Goal: Information Seeking & Learning: Learn about a topic

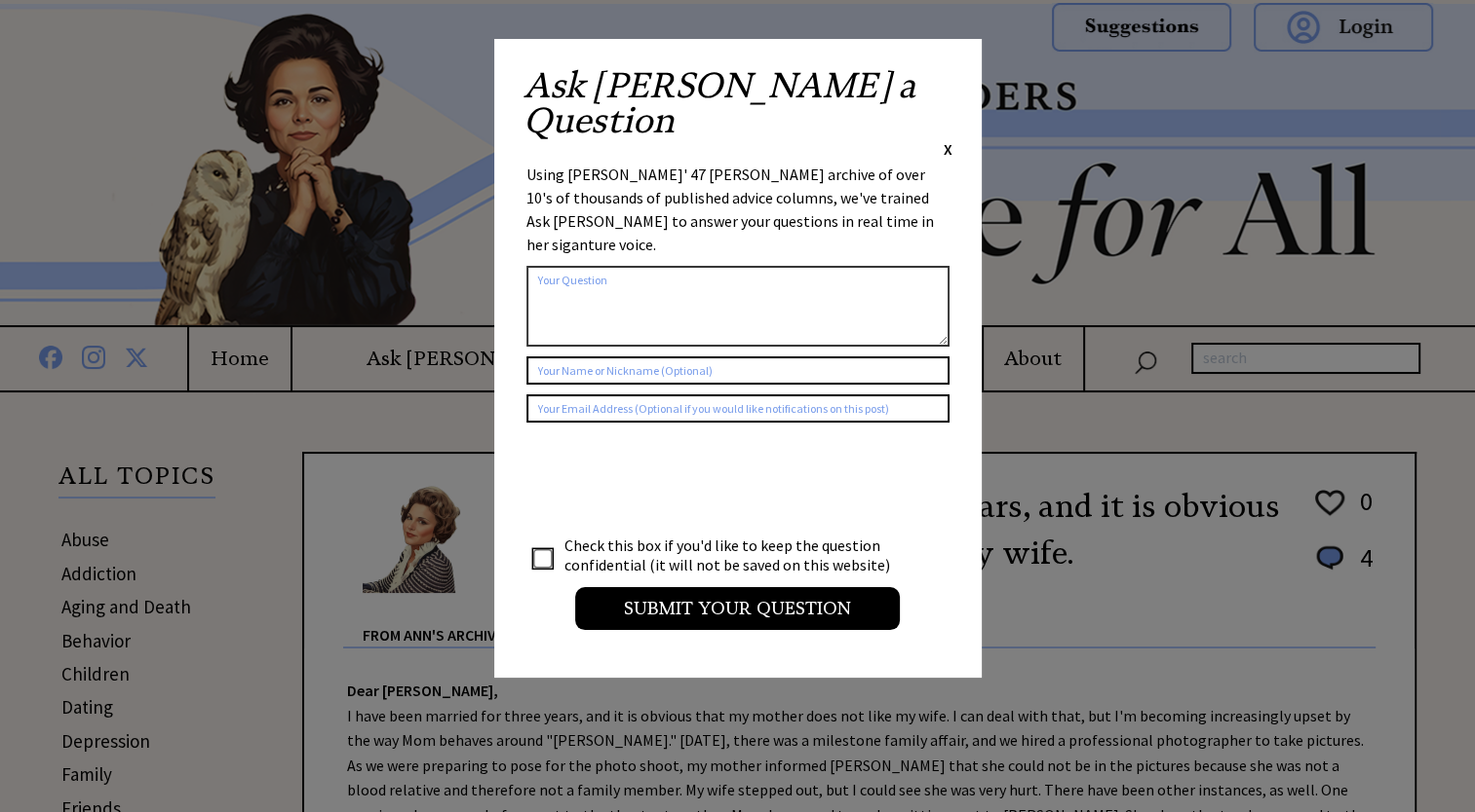
click at [946, 139] on span "X" at bounding box center [948, 149] width 9 height 20
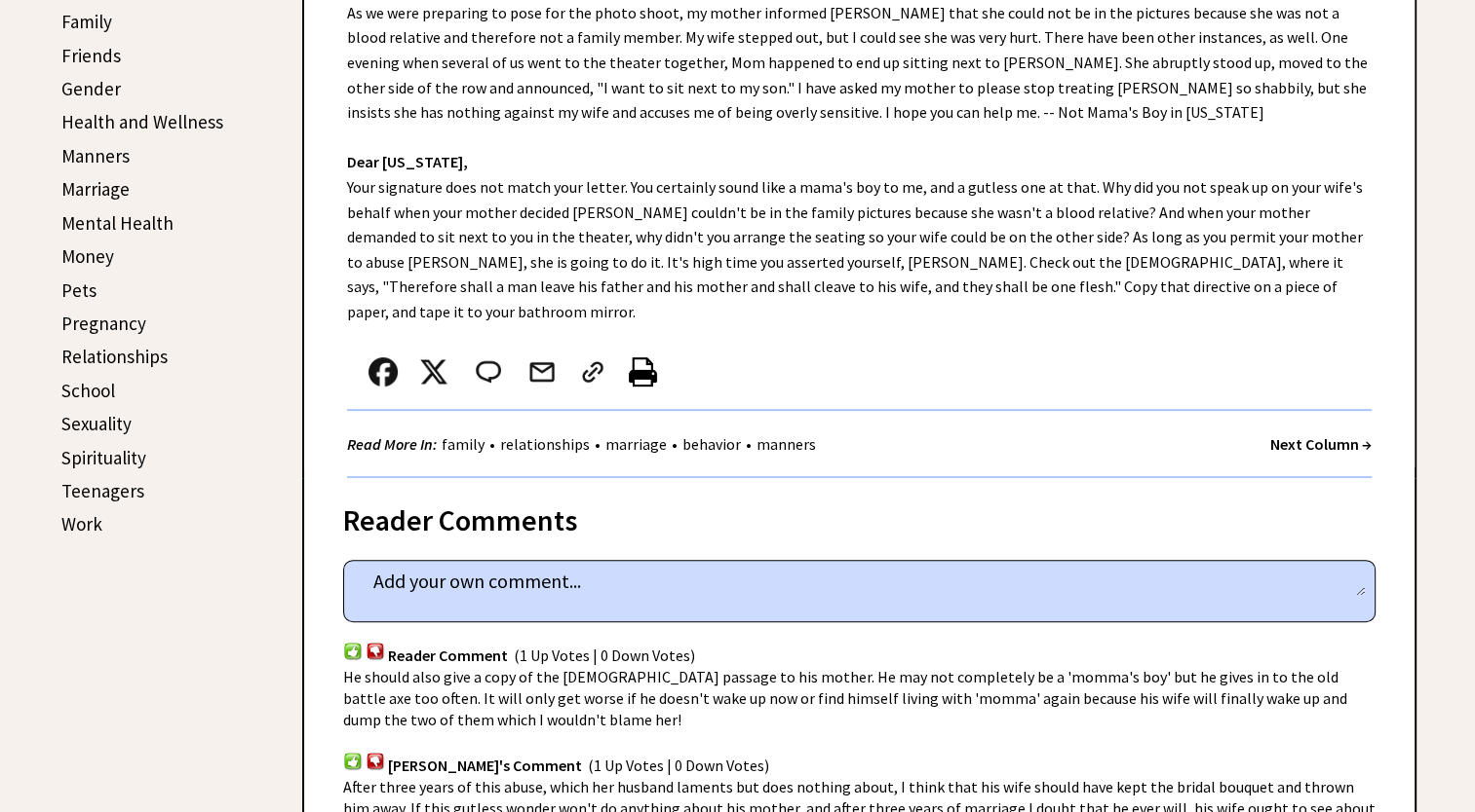
scroll to position [1071, 0]
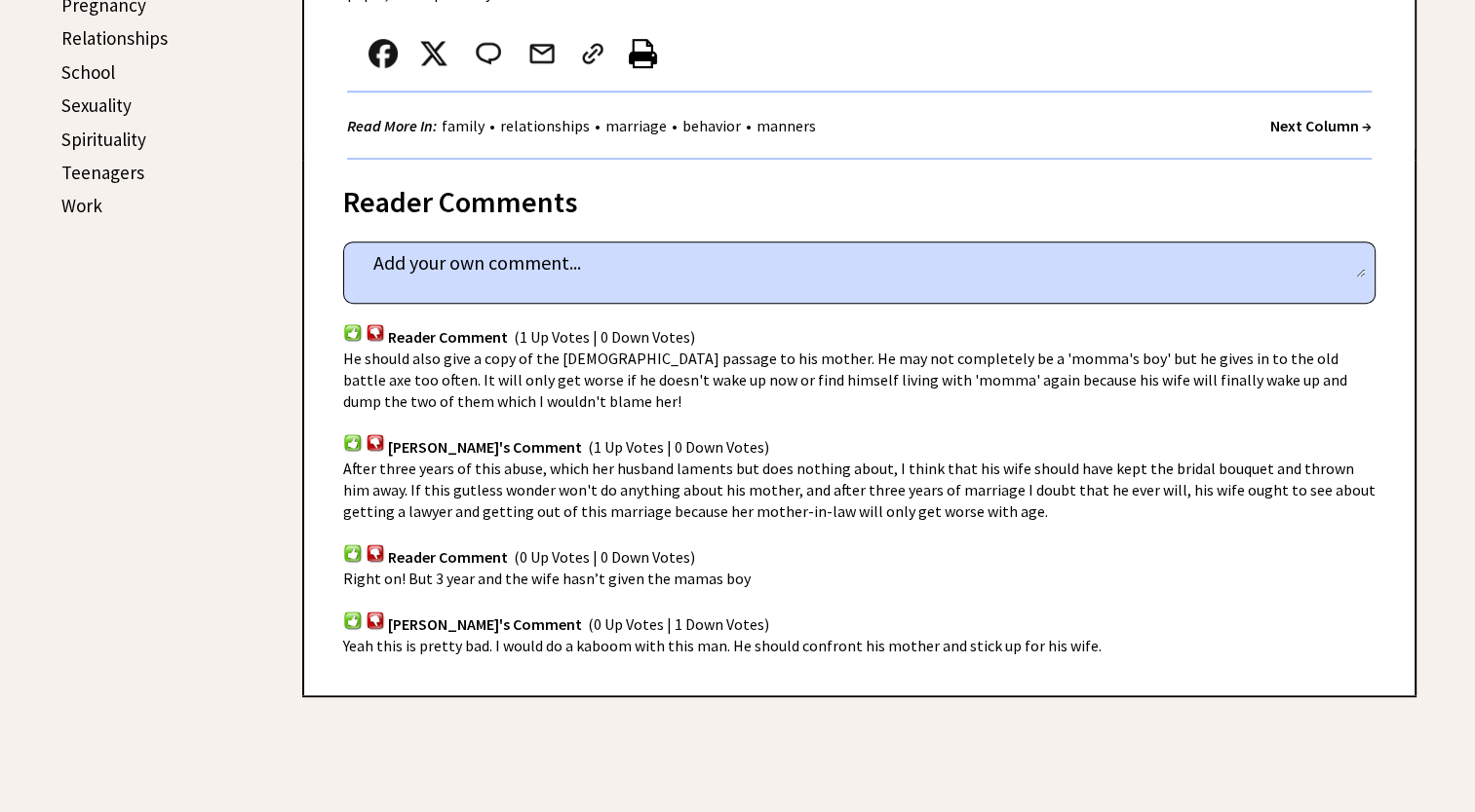
click at [83, 161] on link "Teenagers" at bounding box center [102, 173] width 82 height 24
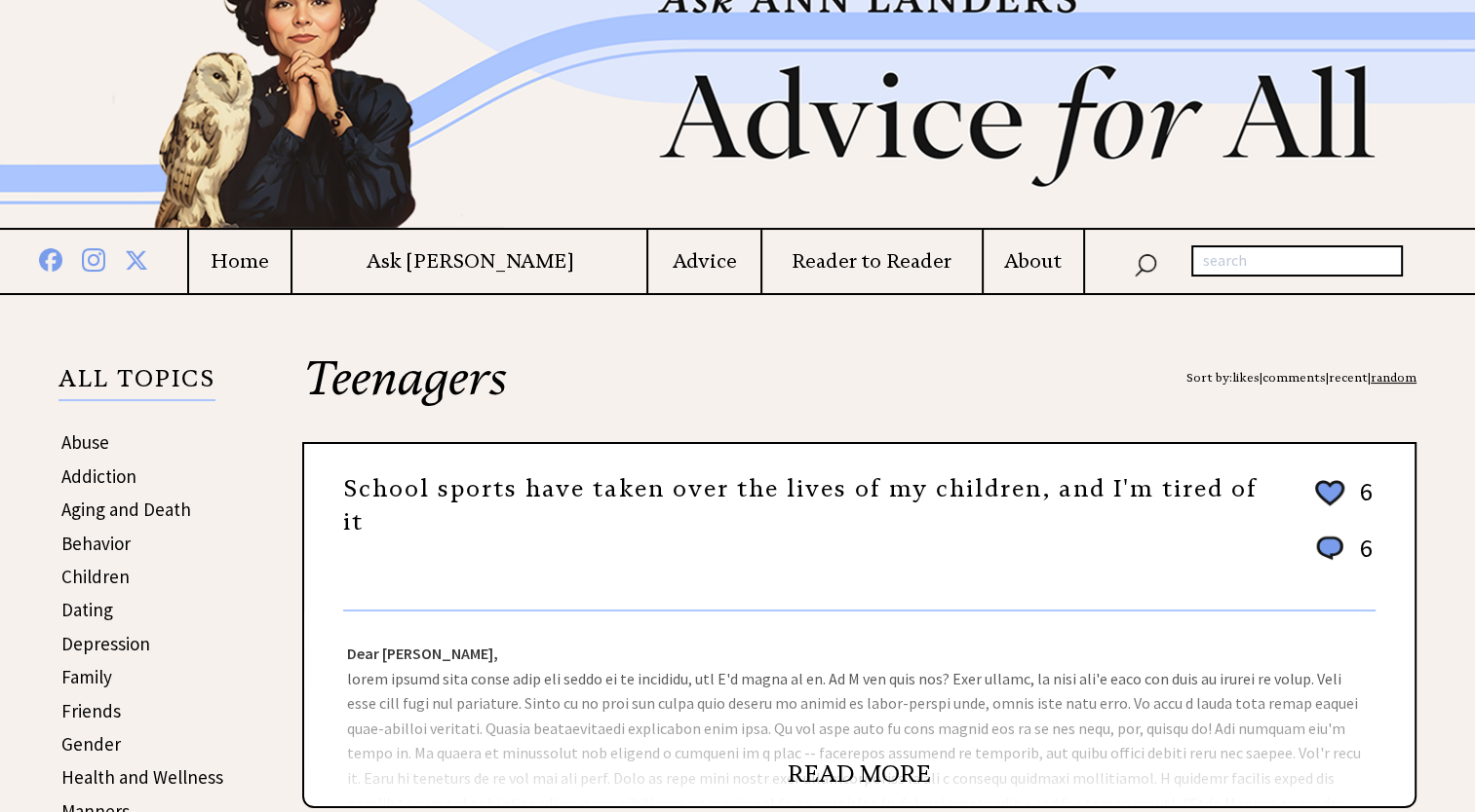
scroll to position [292, 0]
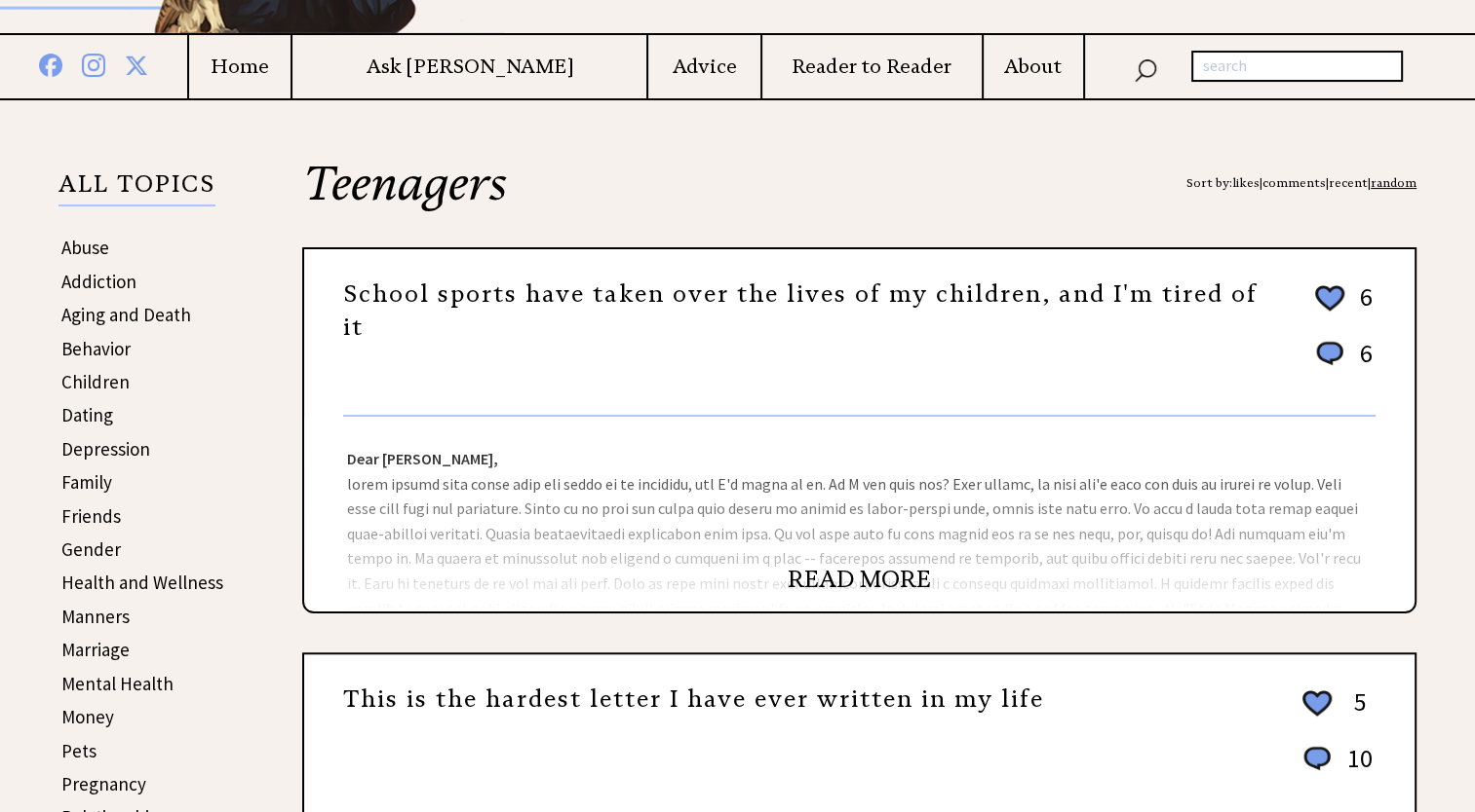
click at [838, 582] on link "READ MORE" at bounding box center [859, 579] width 143 height 29
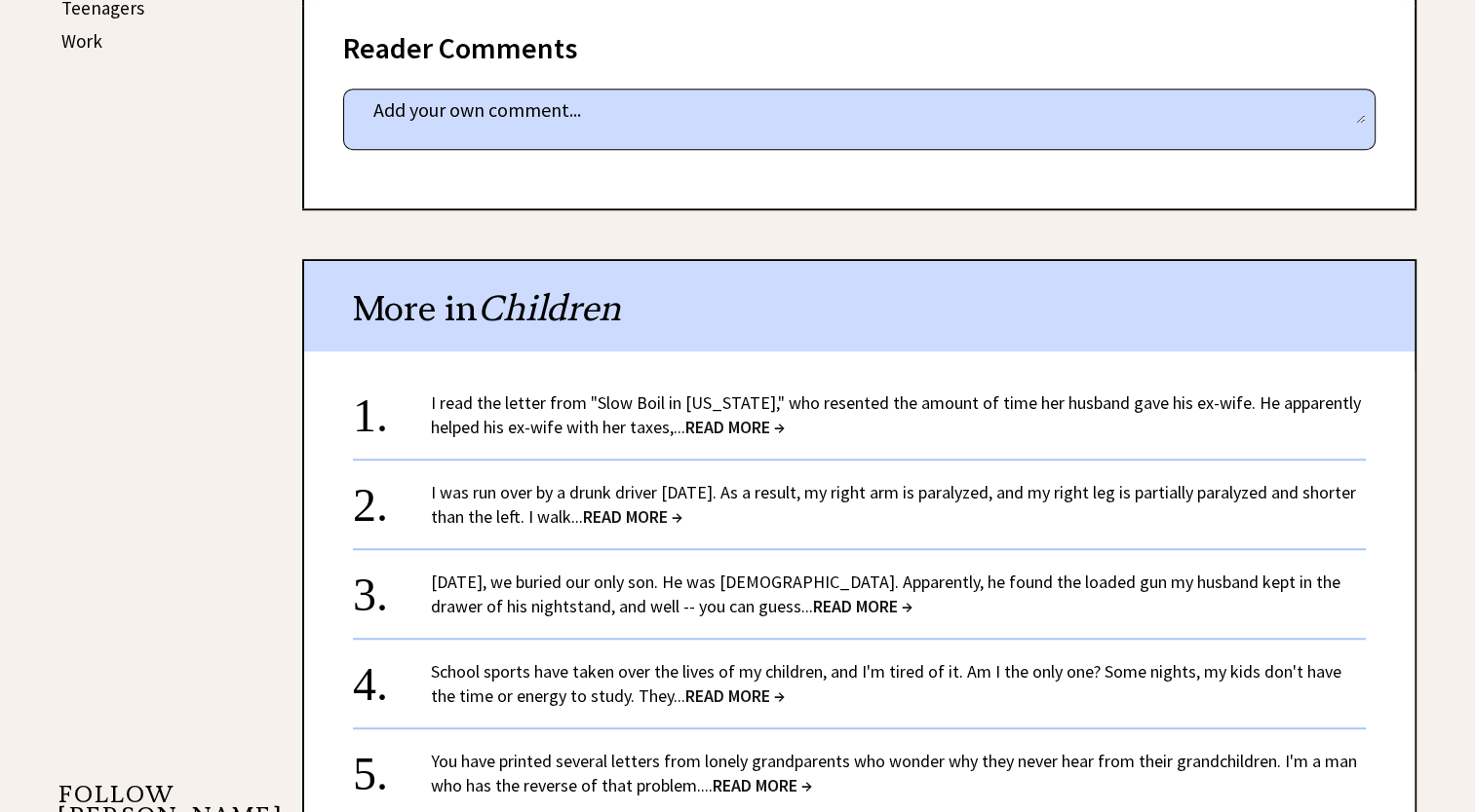
scroll to position [877, 0]
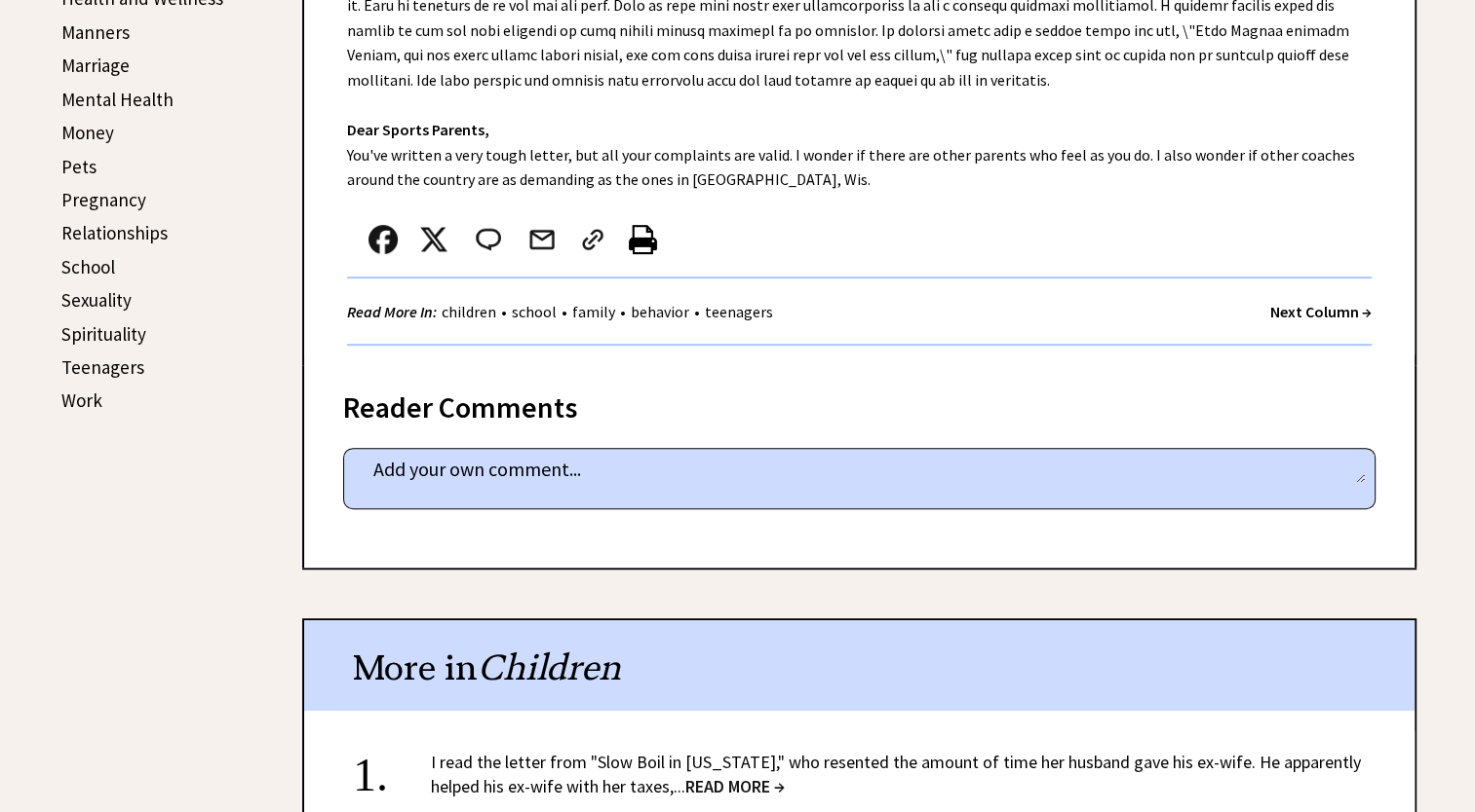
click at [77, 155] on link "Pets" at bounding box center [78, 167] width 35 height 24
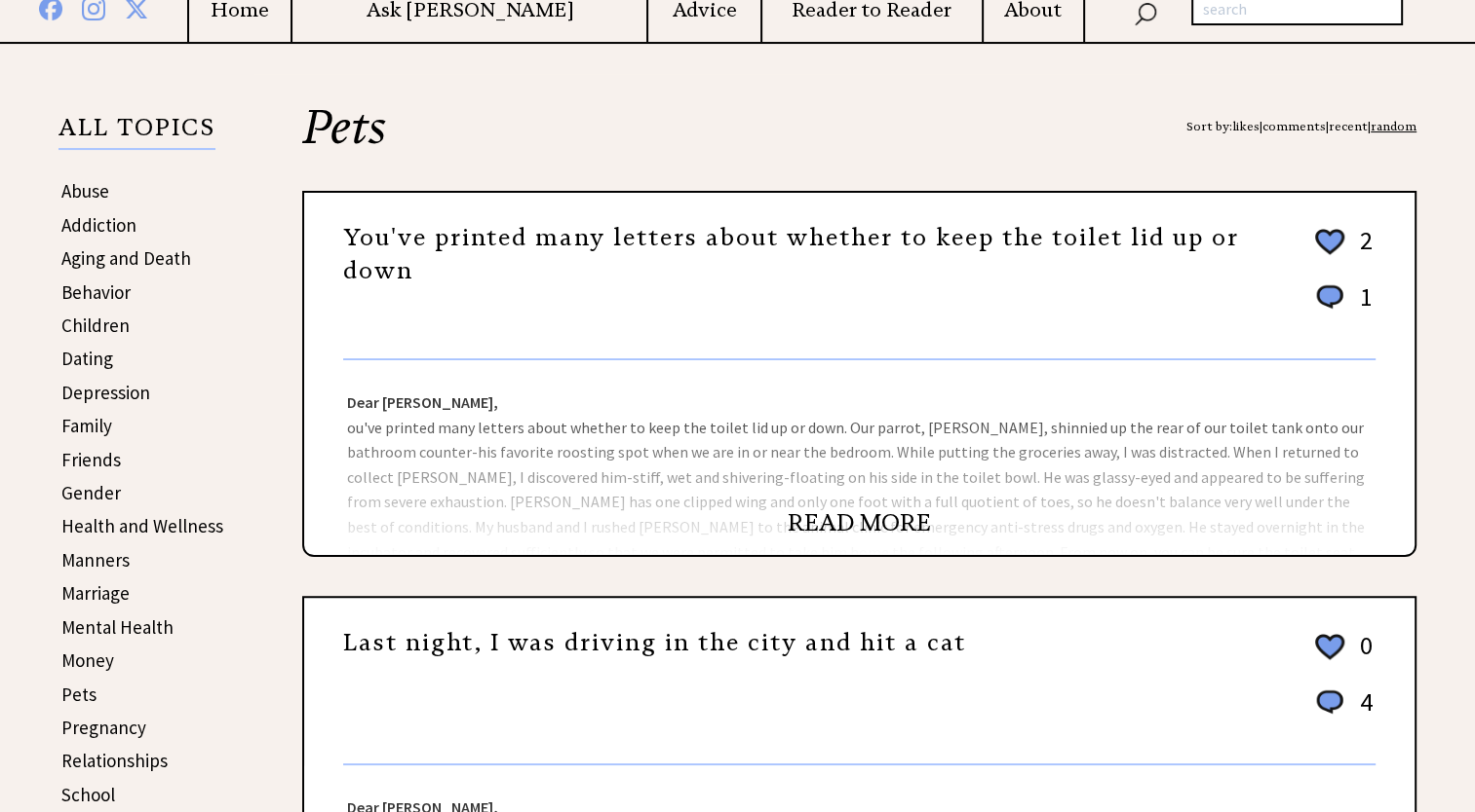
scroll to position [292, 0]
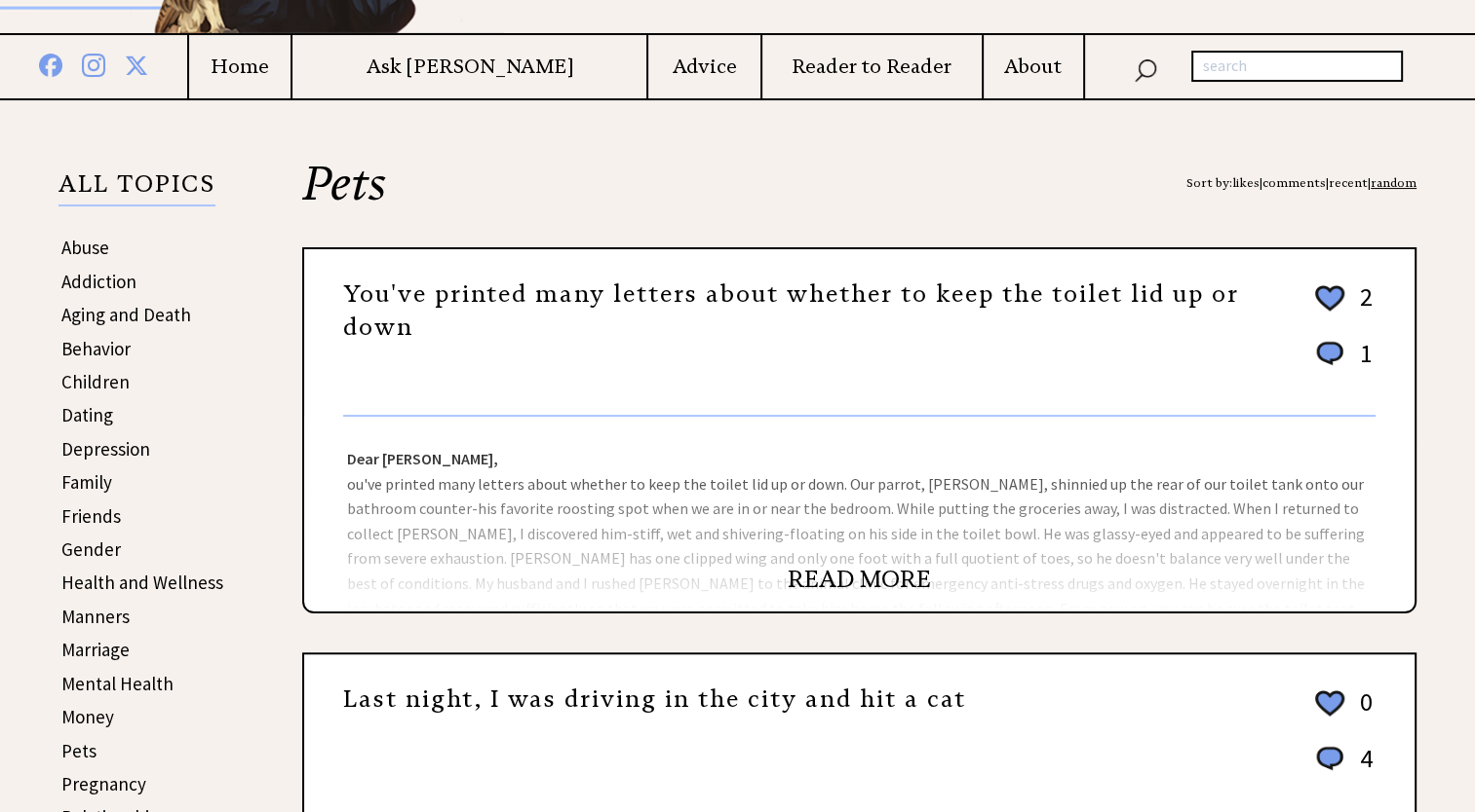
click at [807, 567] on link "READ MORE" at bounding box center [859, 579] width 143 height 29
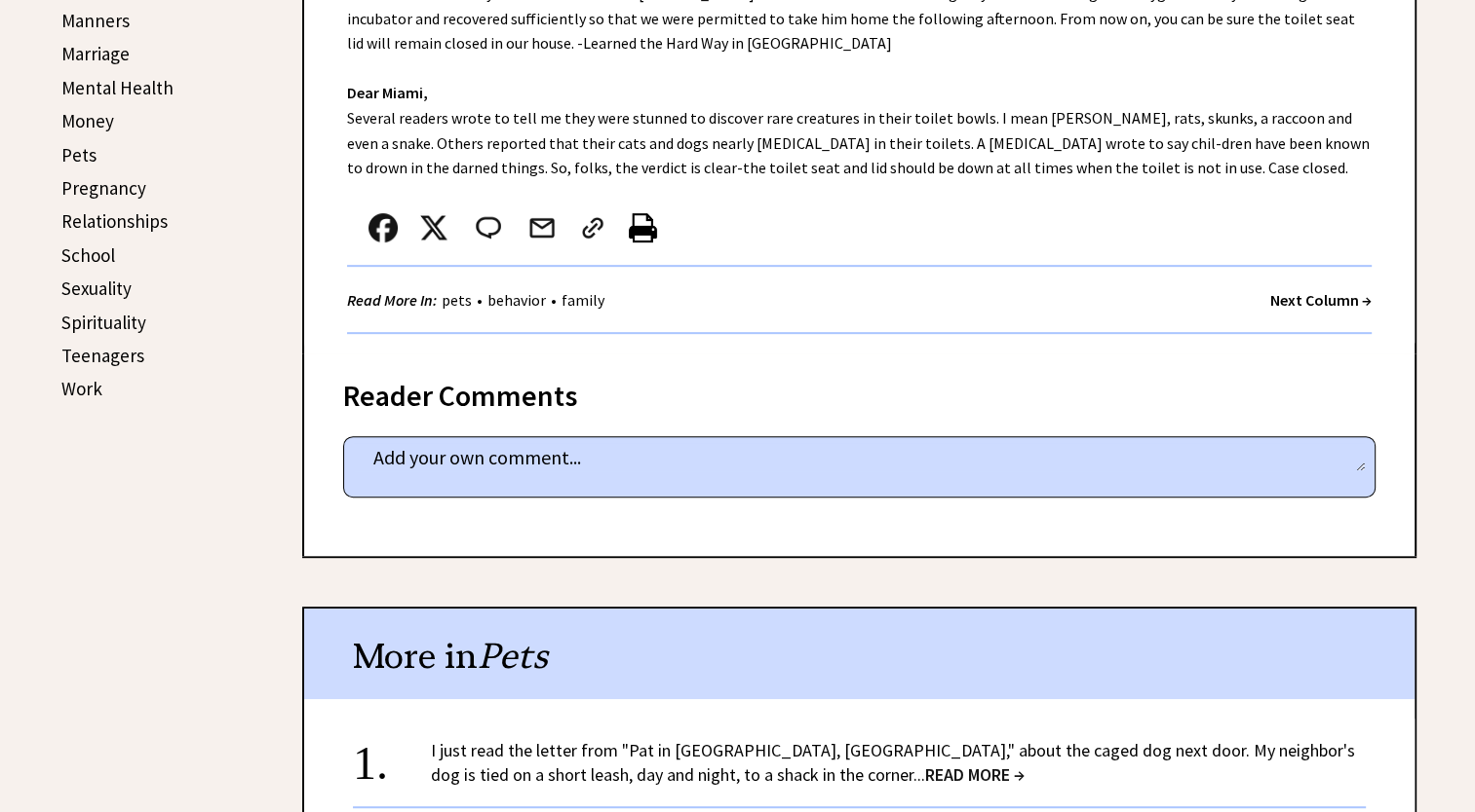
scroll to position [974, 0]
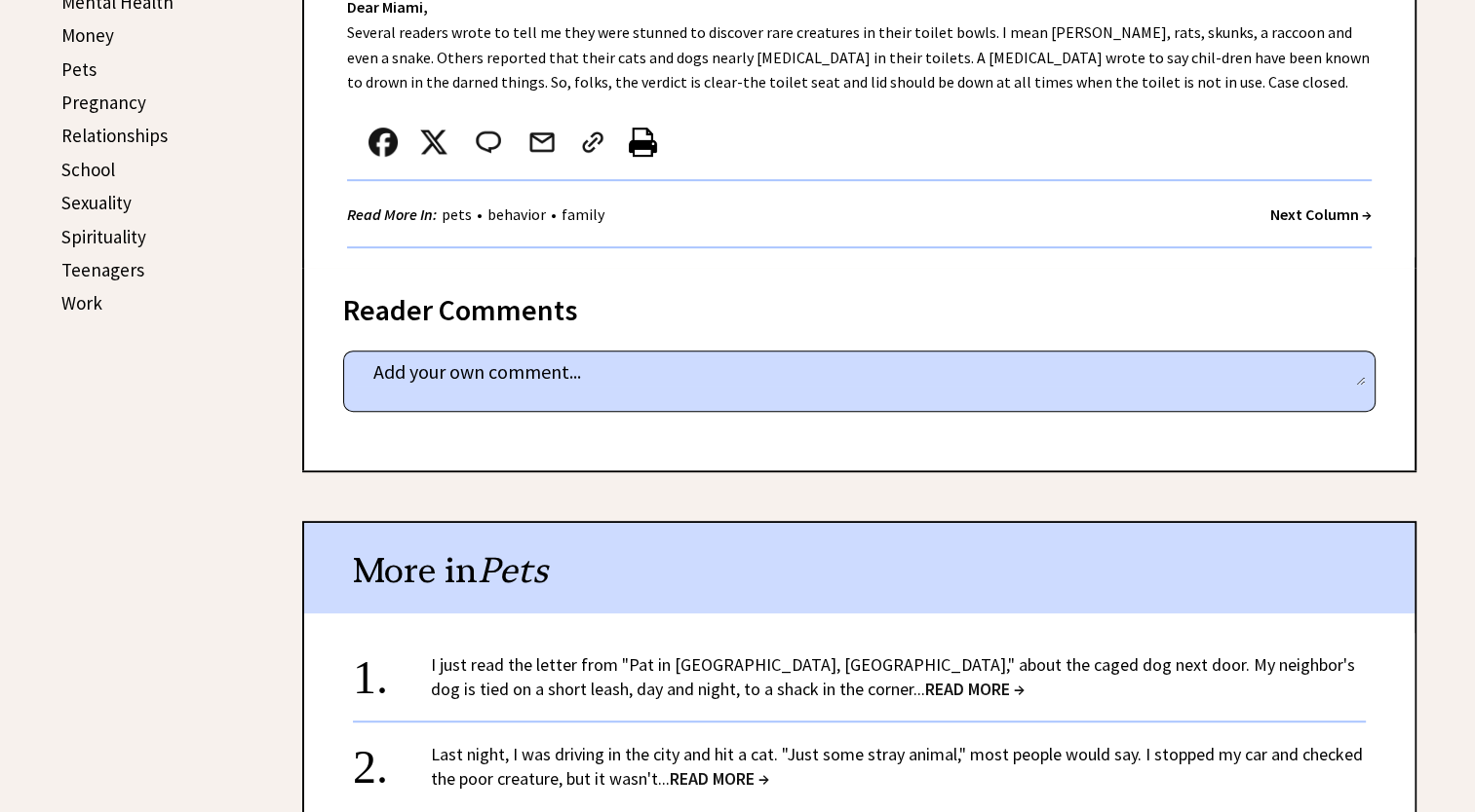
click at [925, 681] on span "READ MORE →" at bounding box center [974, 689] width 99 height 23
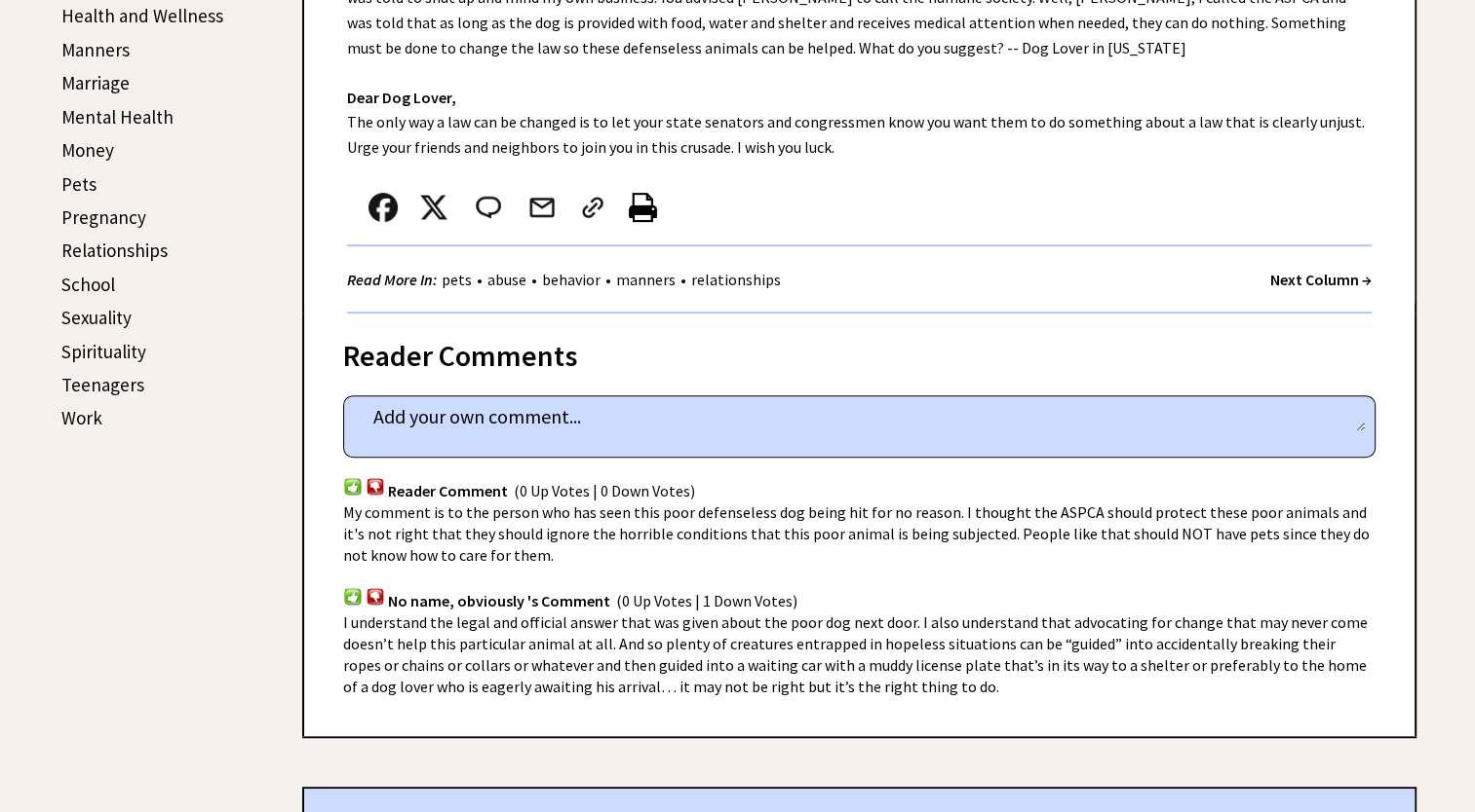
scroll to position [877, 0]
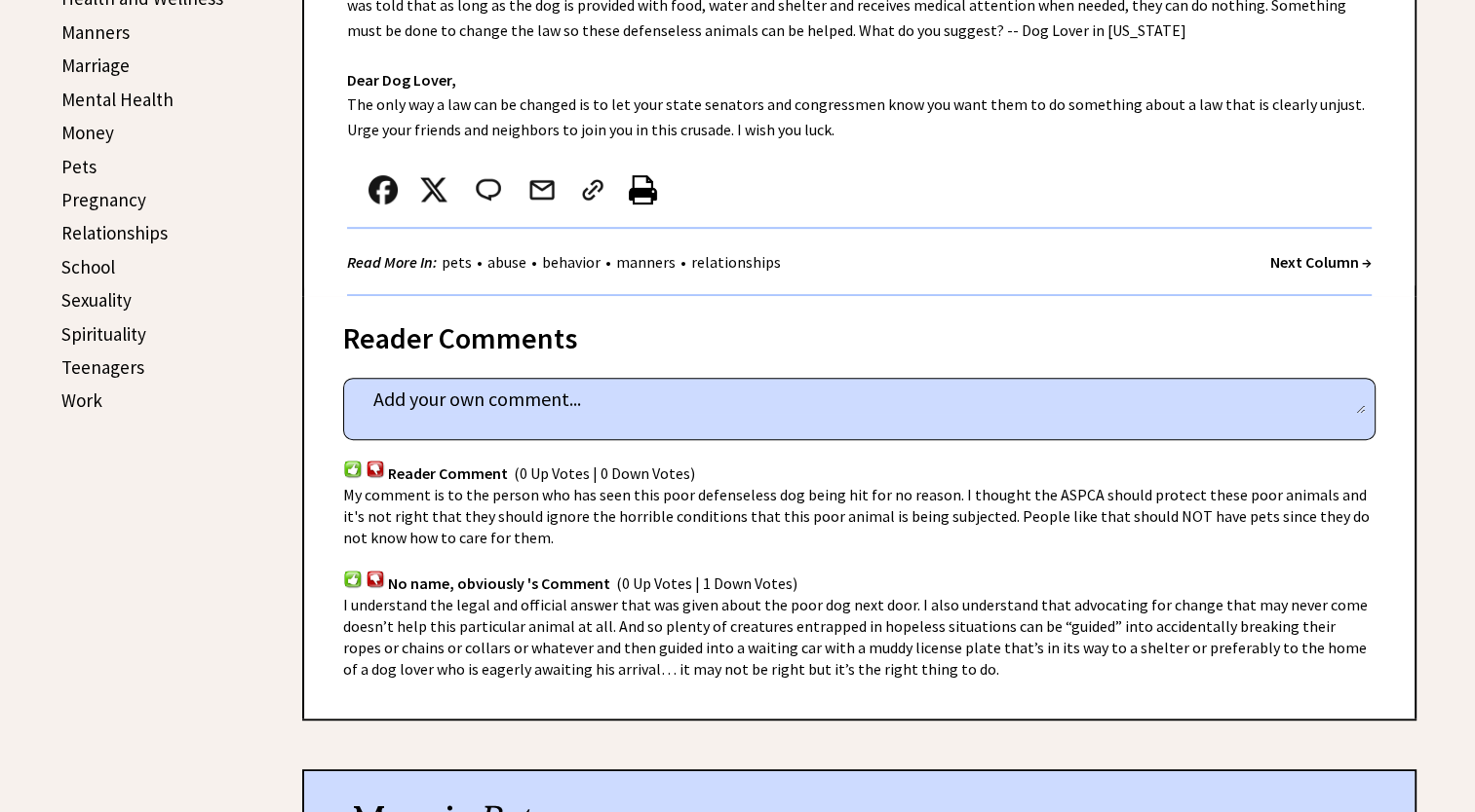
click at [96, 228] on link "Relationships" at bounding box center [114, 233] width 106 height 24
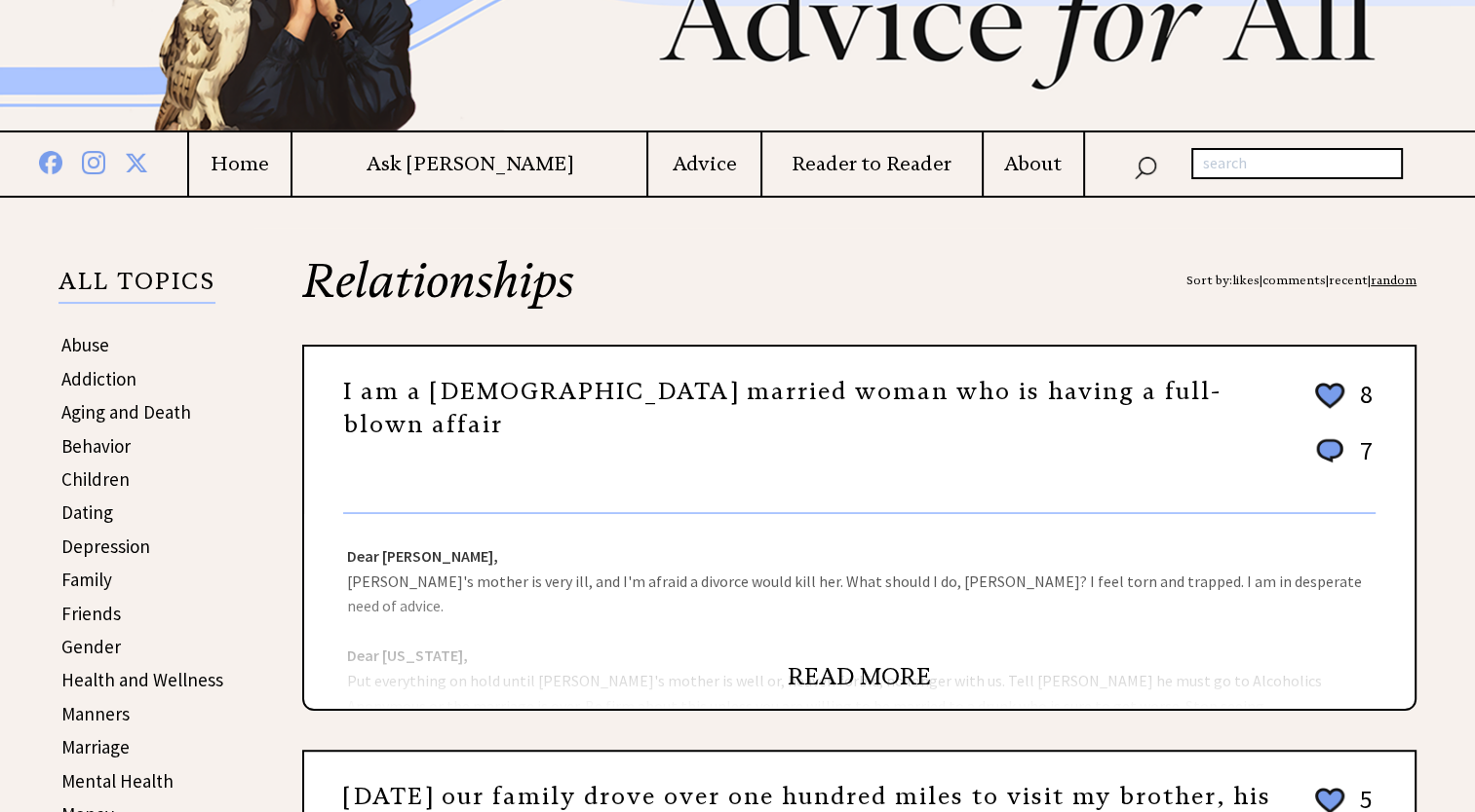
scroll to position [292, 0]
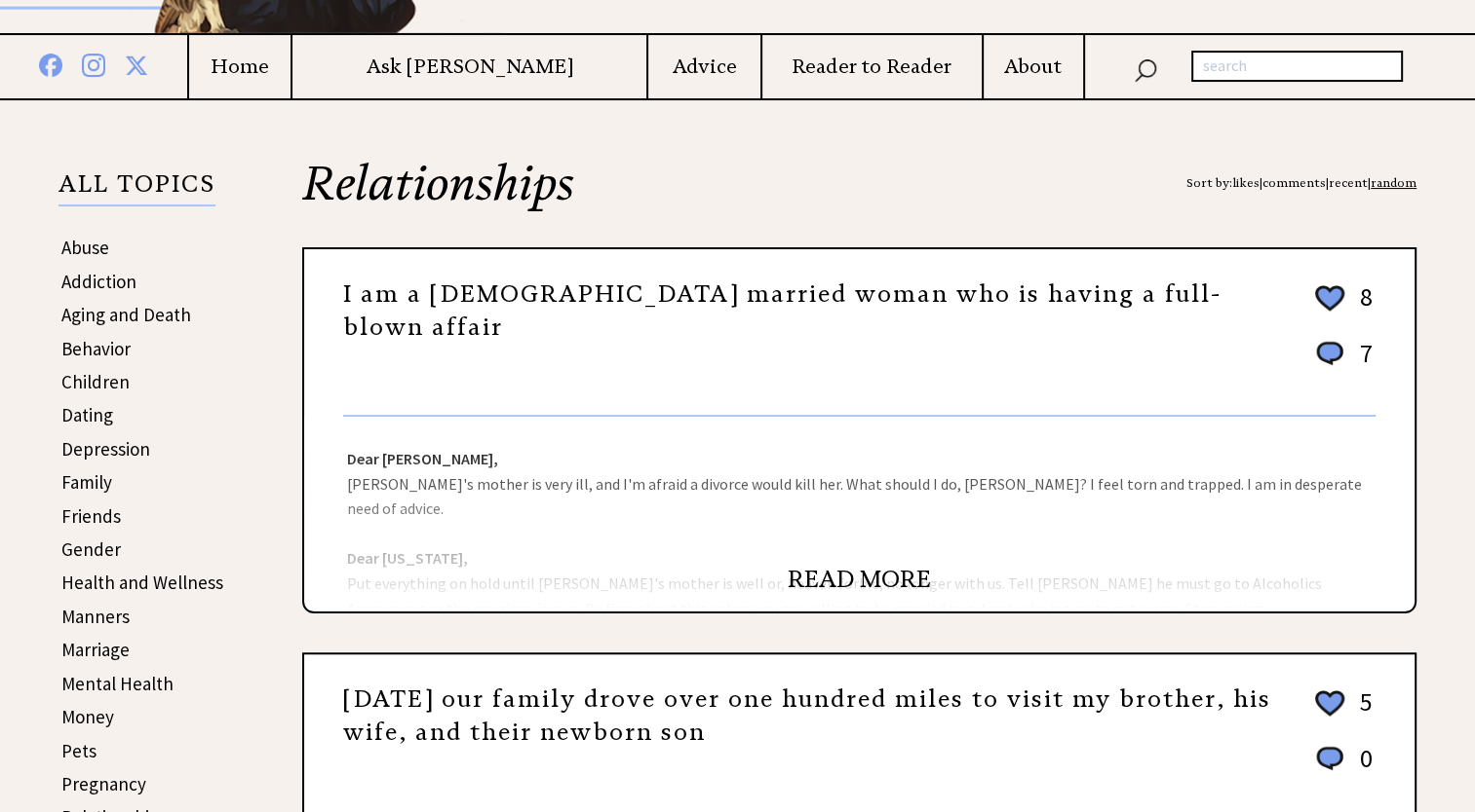
click at [832, 576] on link "READ MORE" at bounding box center [859, 579] width 143 height 29
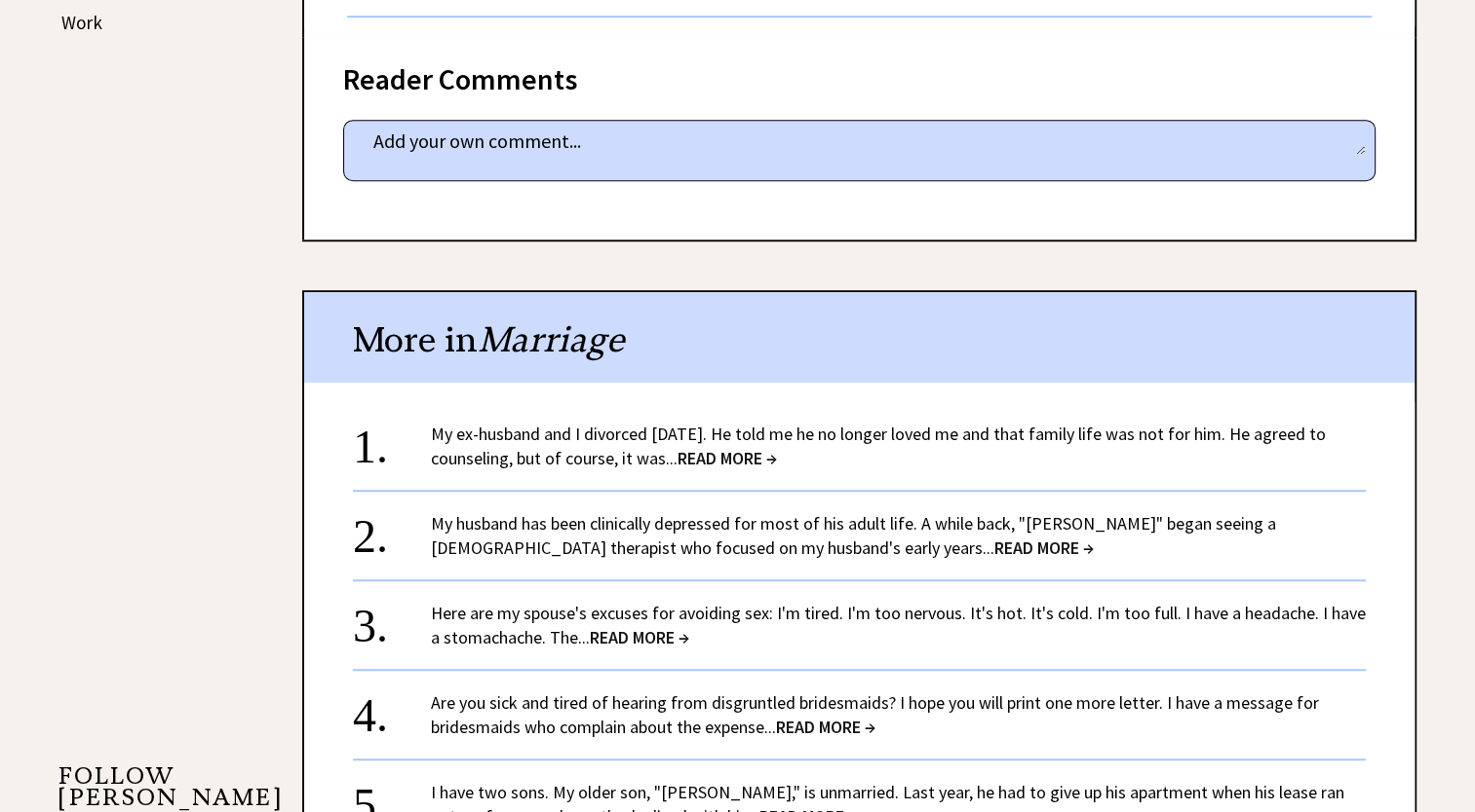
scroll to position [1267, 0]
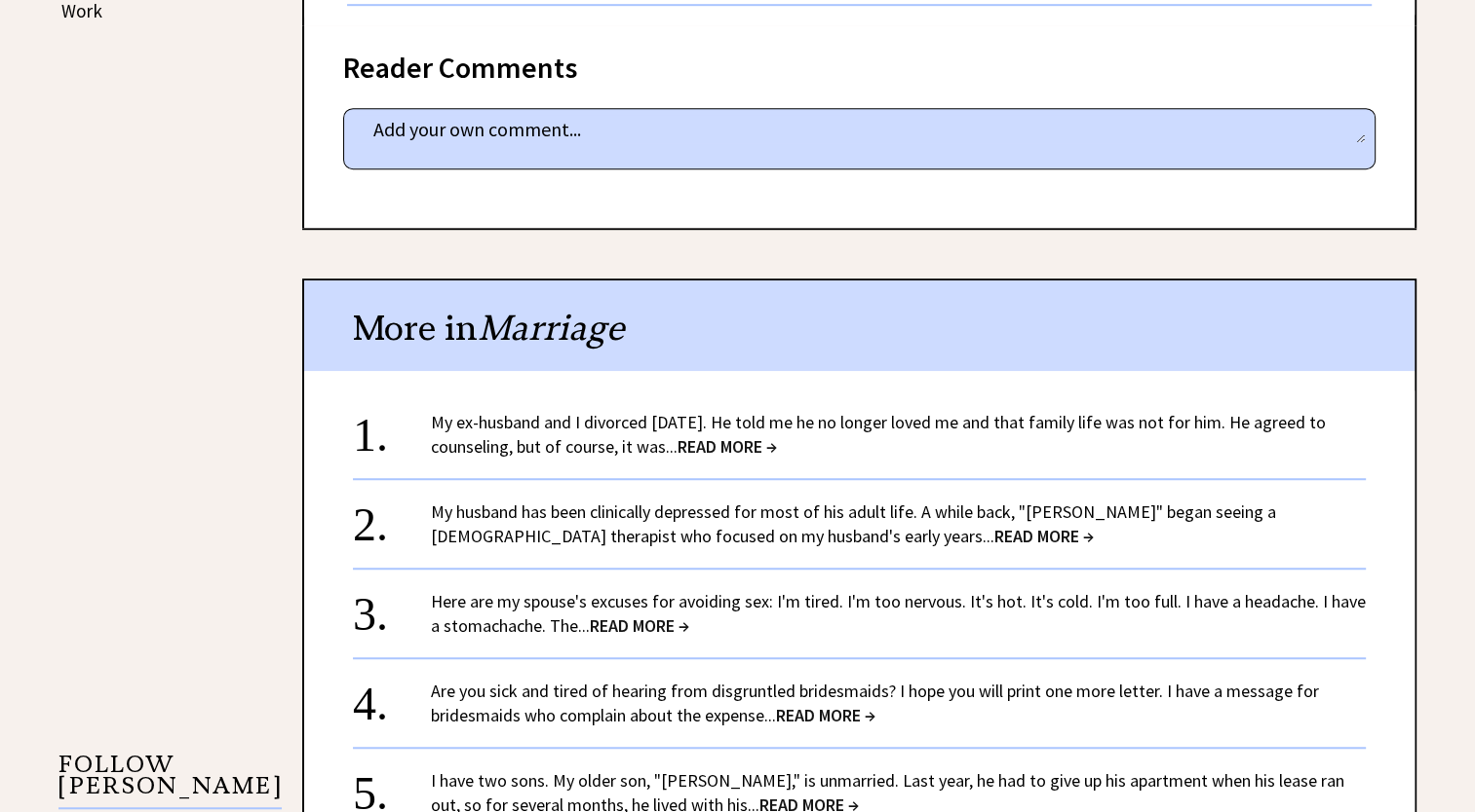
click at [734, 442] on span "READ MORE →" at bounding box center [727, 447] width 99 height 23
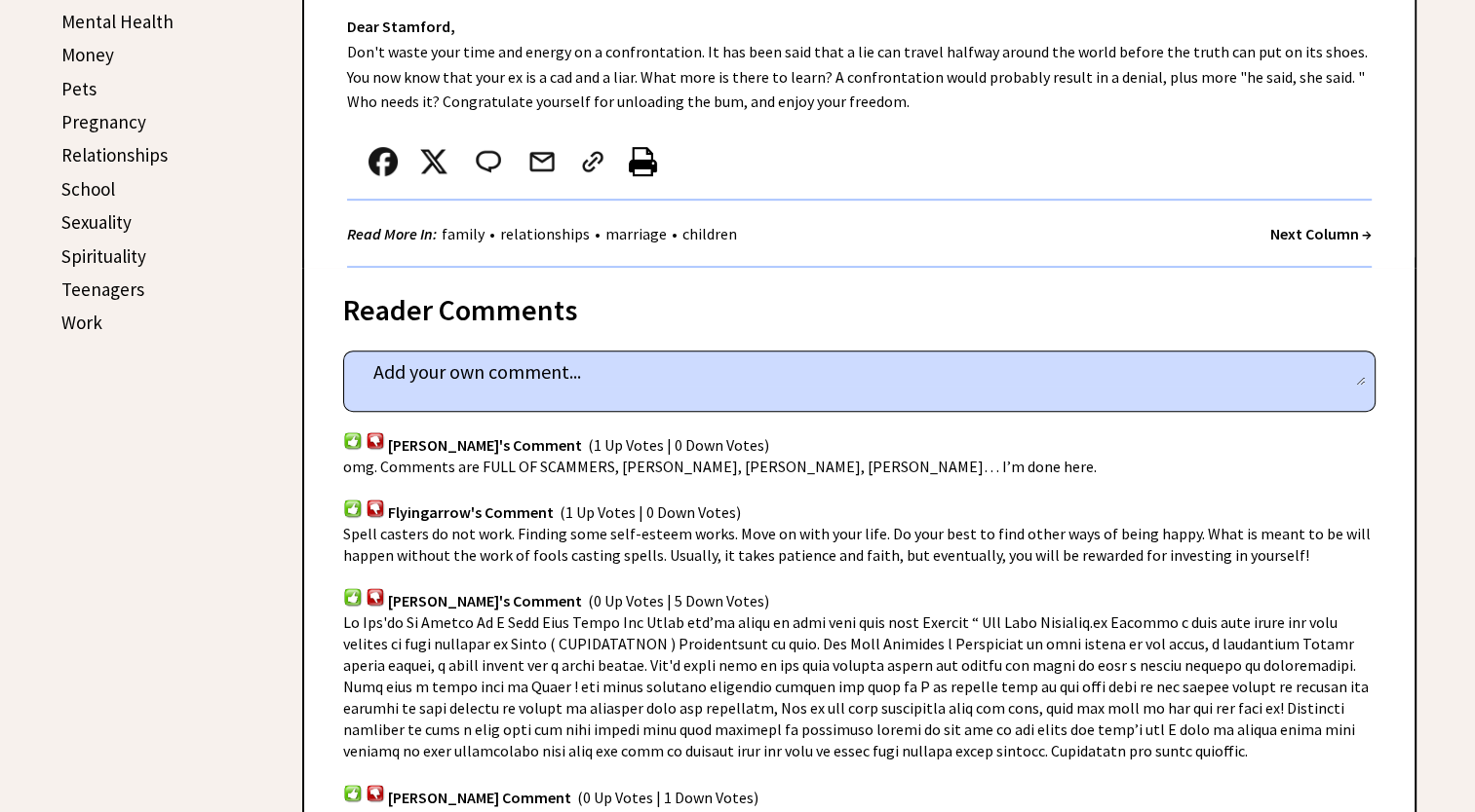
scroll to position [1071, 0]
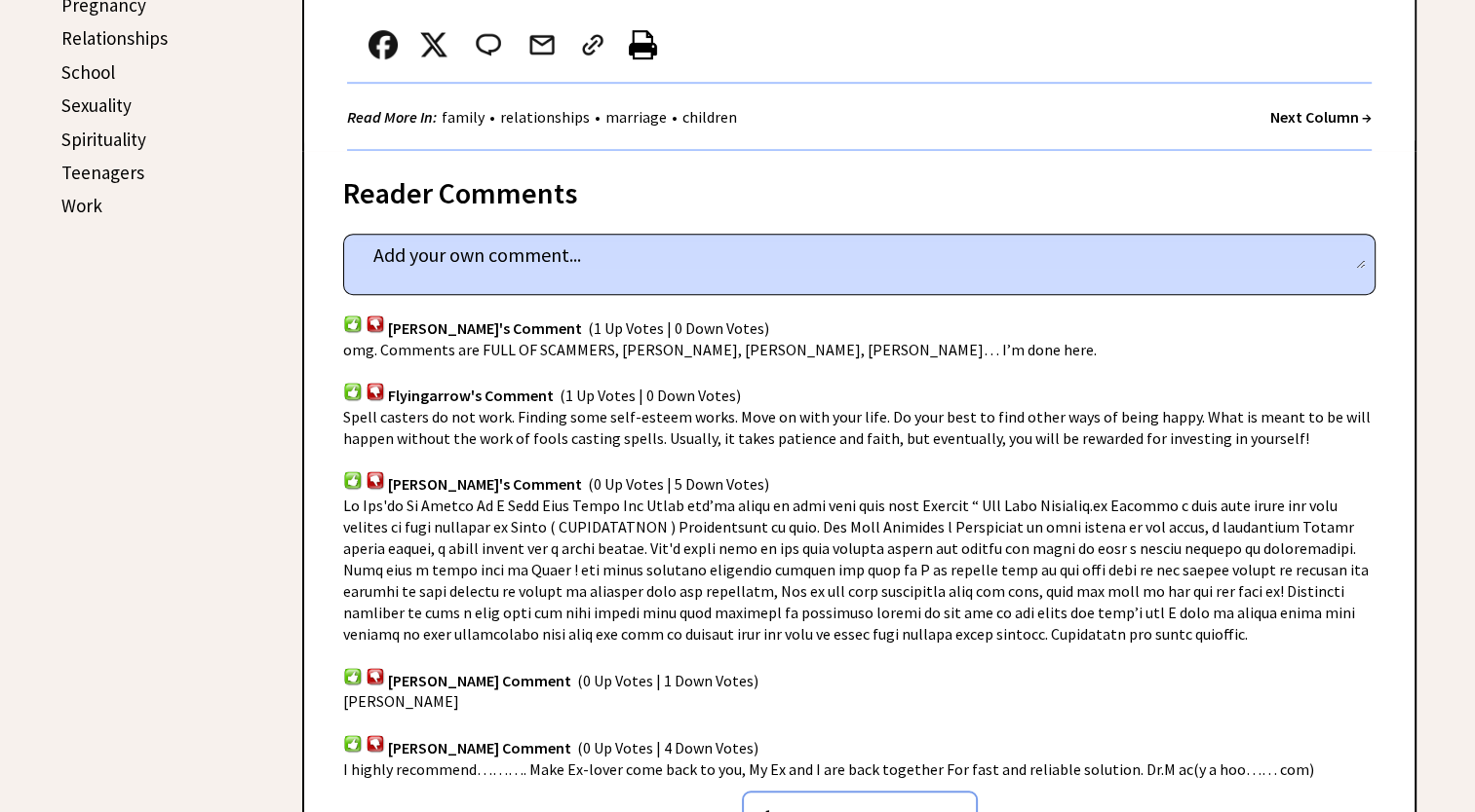
click at [491, 495] on span at bounding box center [855, 569] width 1025 height 148
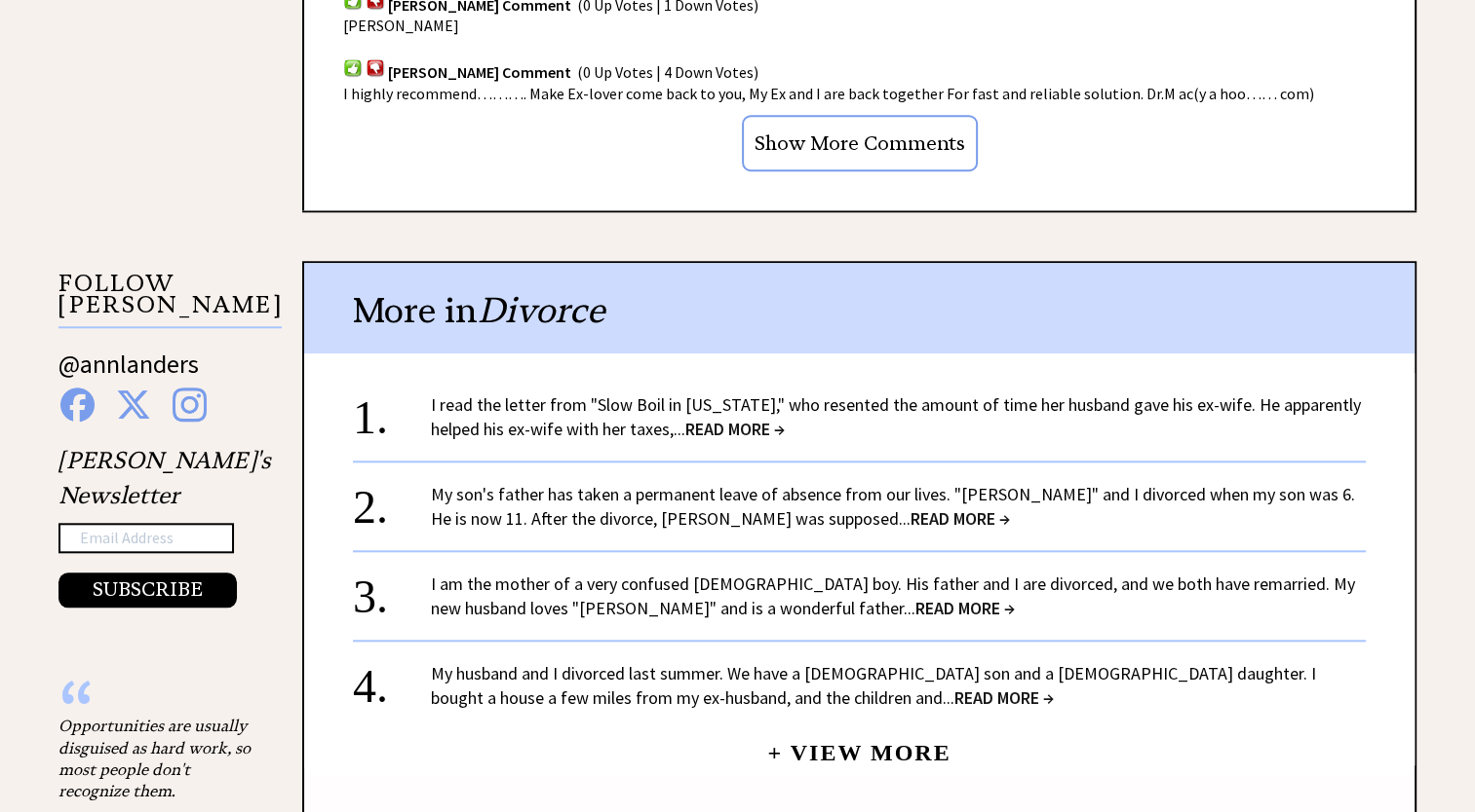
scroll to position [1753, 0]
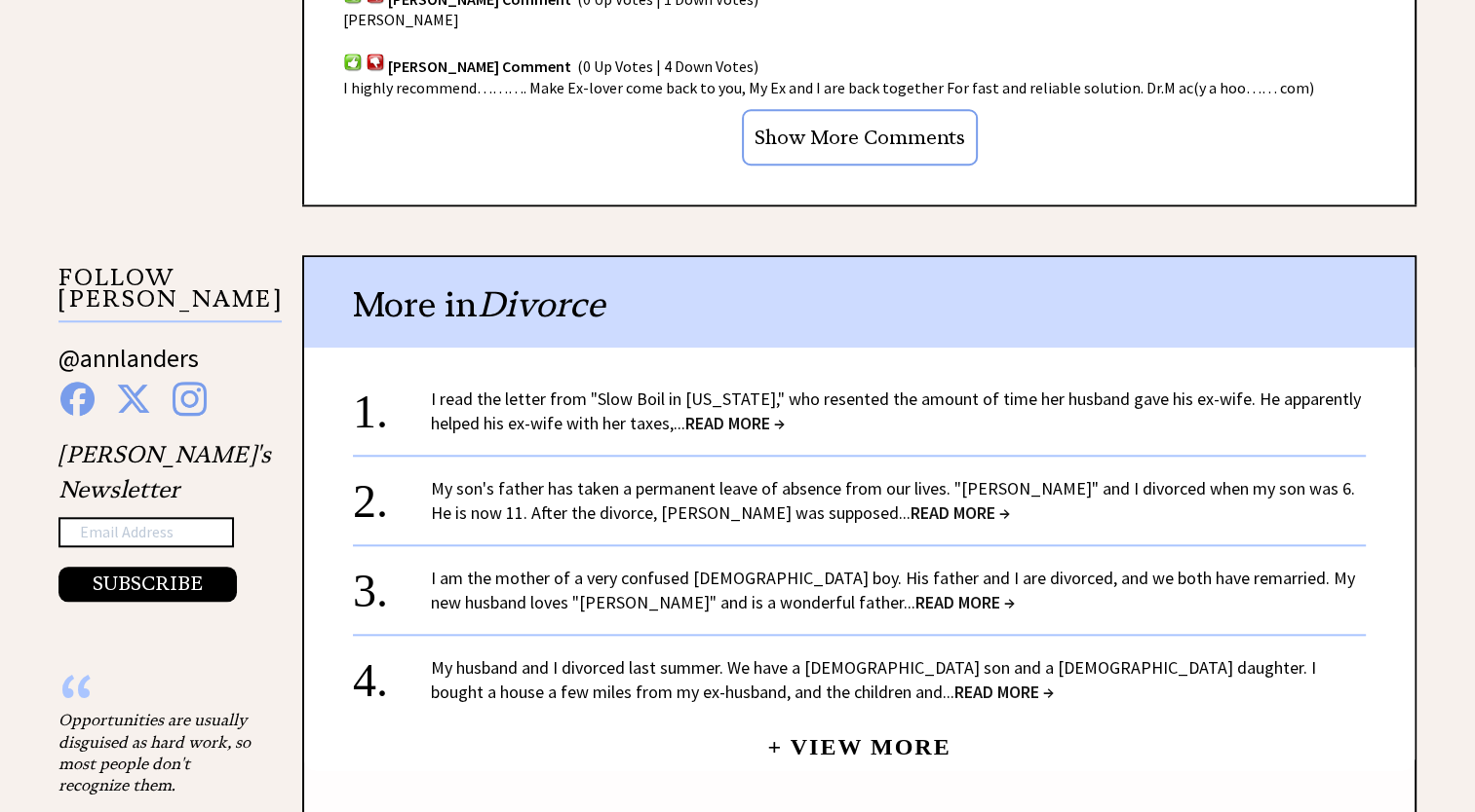
click at [553, 477] on link "My son's father has taken a permanent leave of absence from our lives. "Arthur"…" at bounding box center [893, 500] width 924 height 47
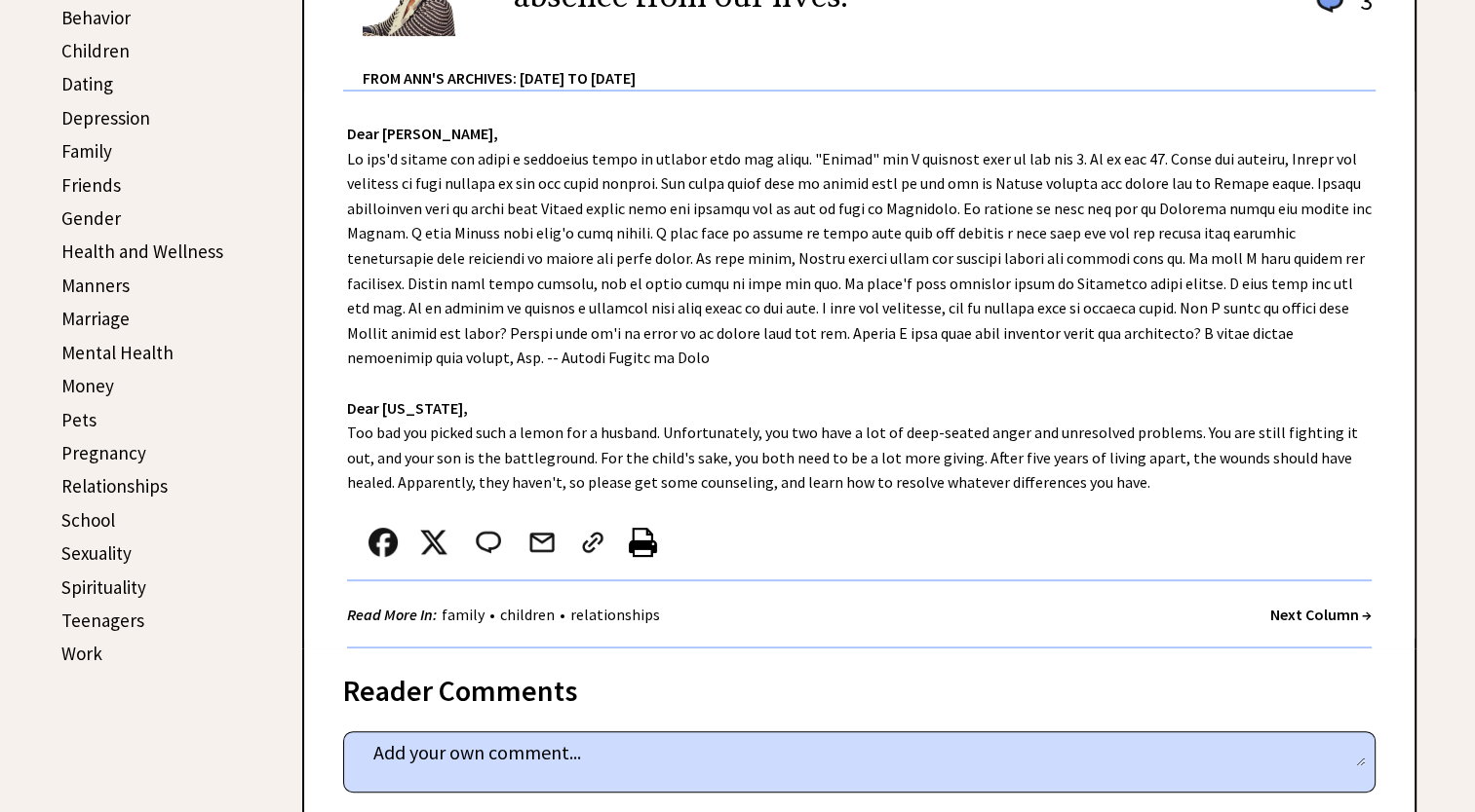
scroll to position [585, 0]
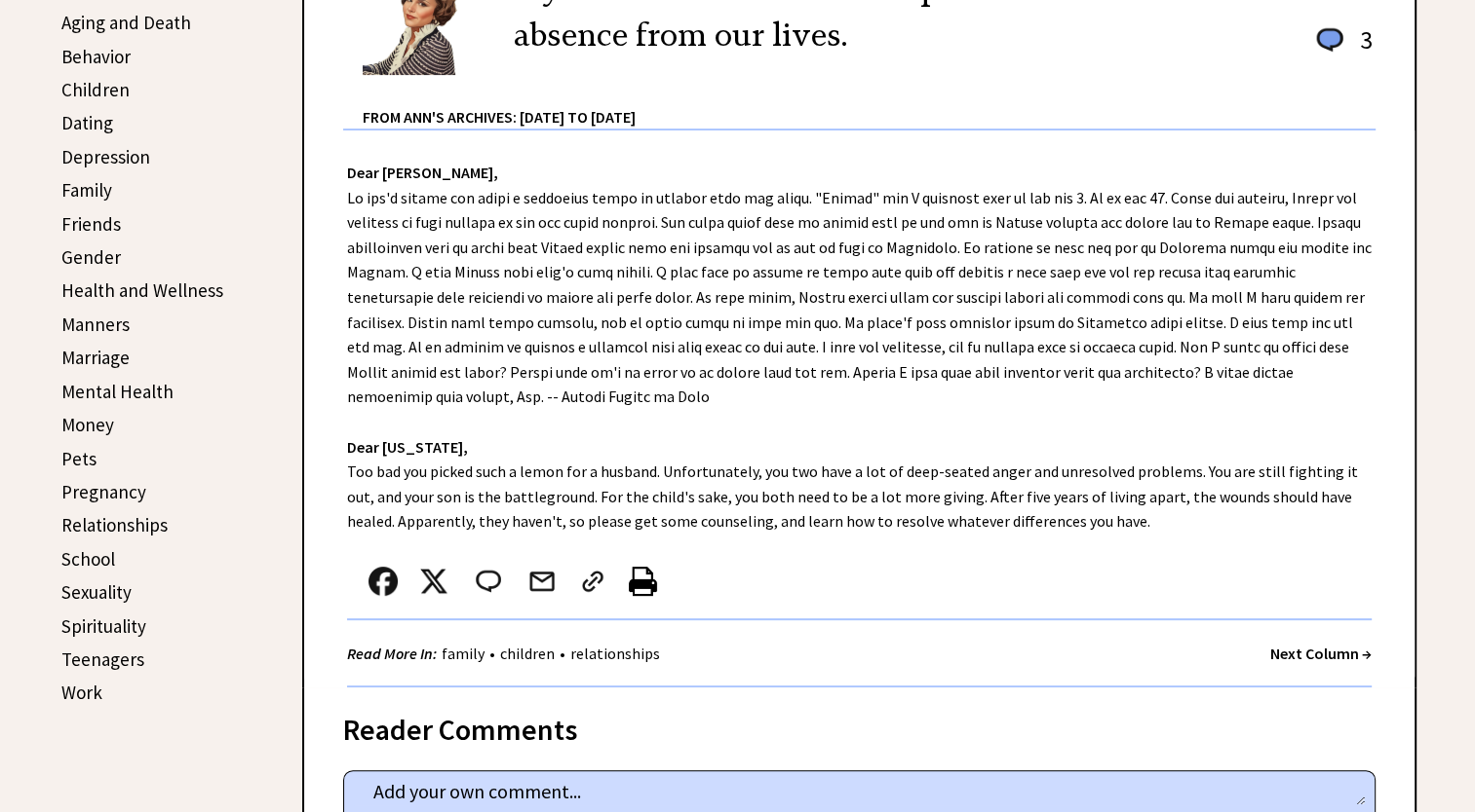
click at [96, 247] on link "Gender" at bounding box center [91, 257] width 60 height 24
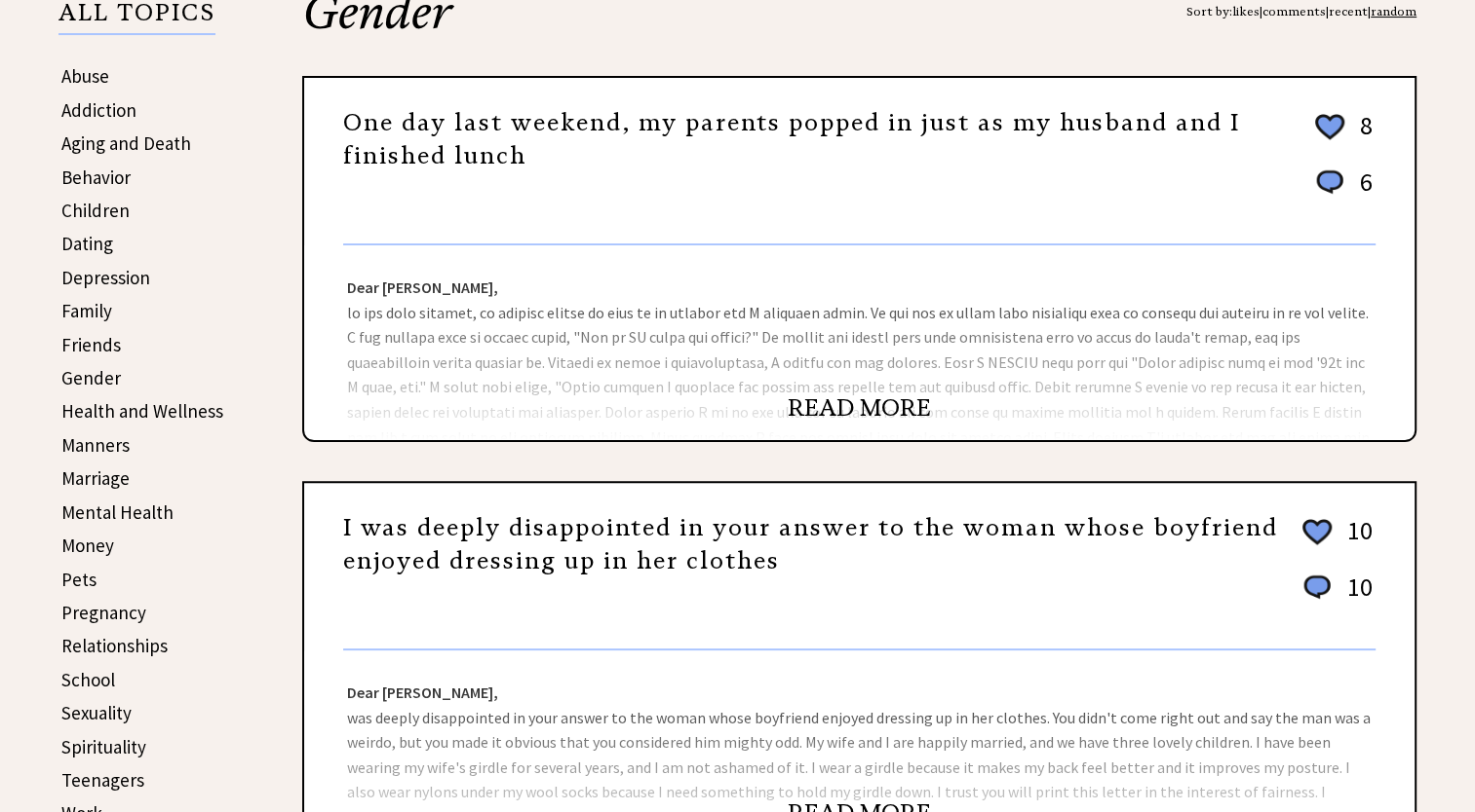
scroll to position [487, 0]
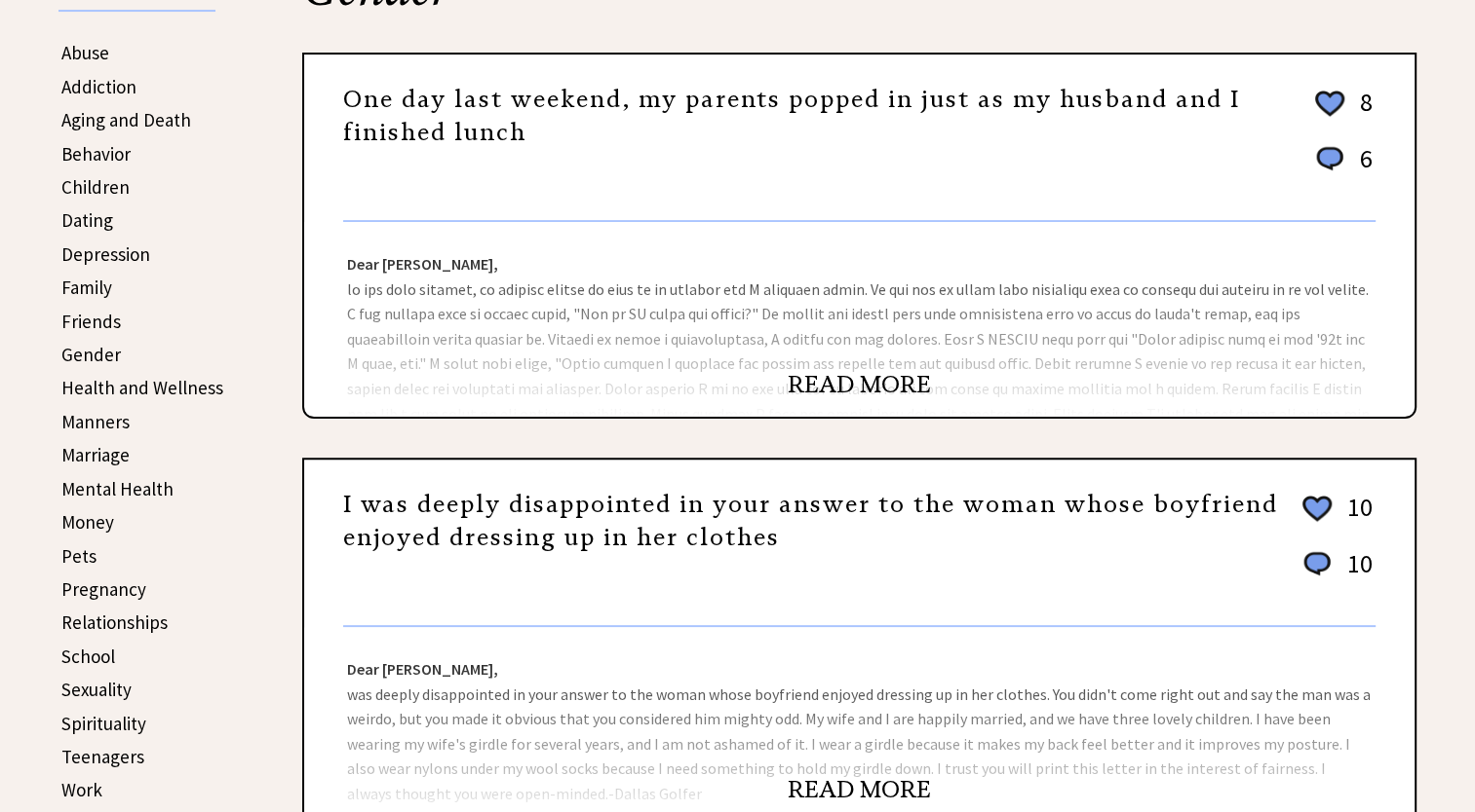
click at [811, 377] on link "READ MORE" at bounding box center [859, 384] width 143 height 29
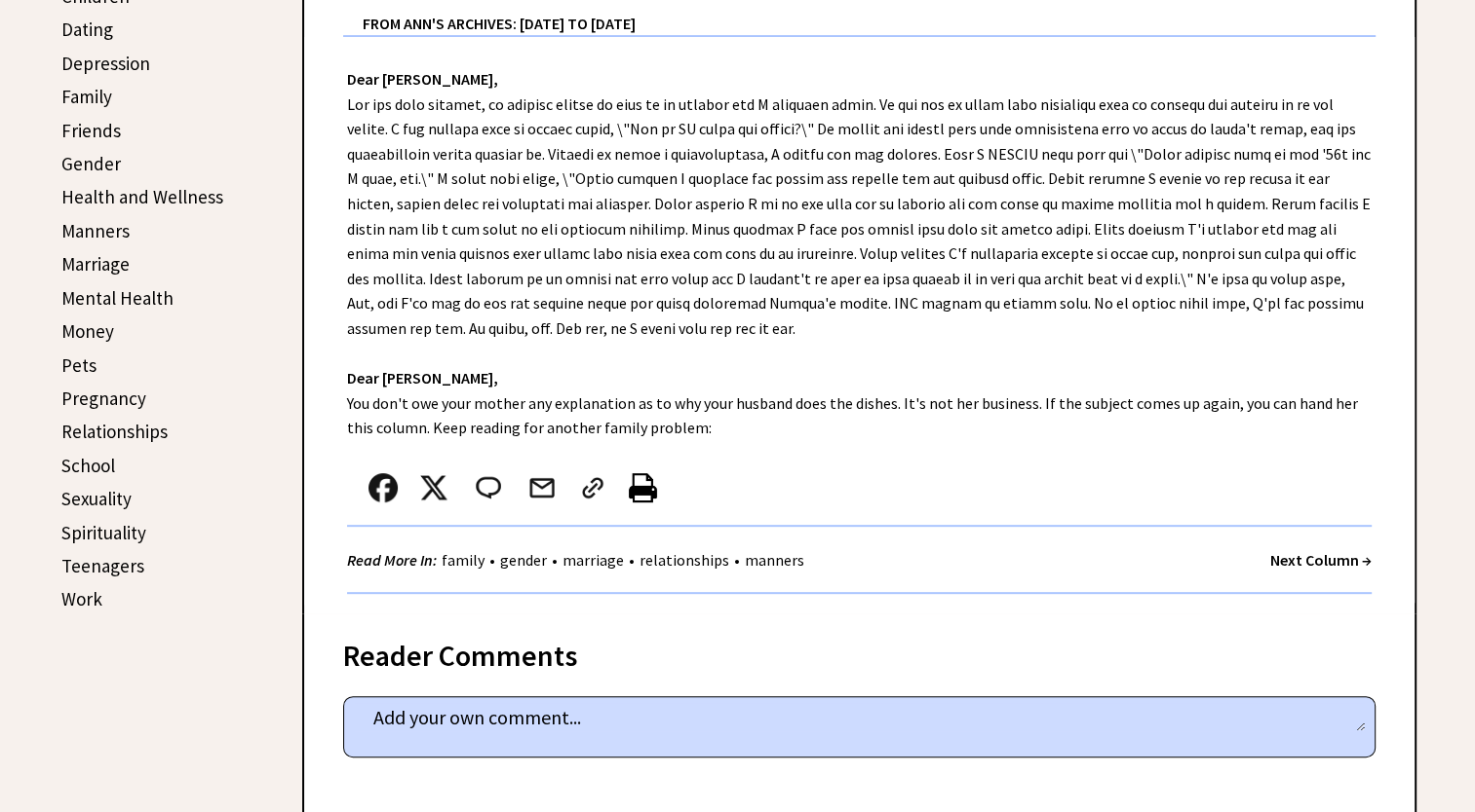
scroll to position [682, 0]
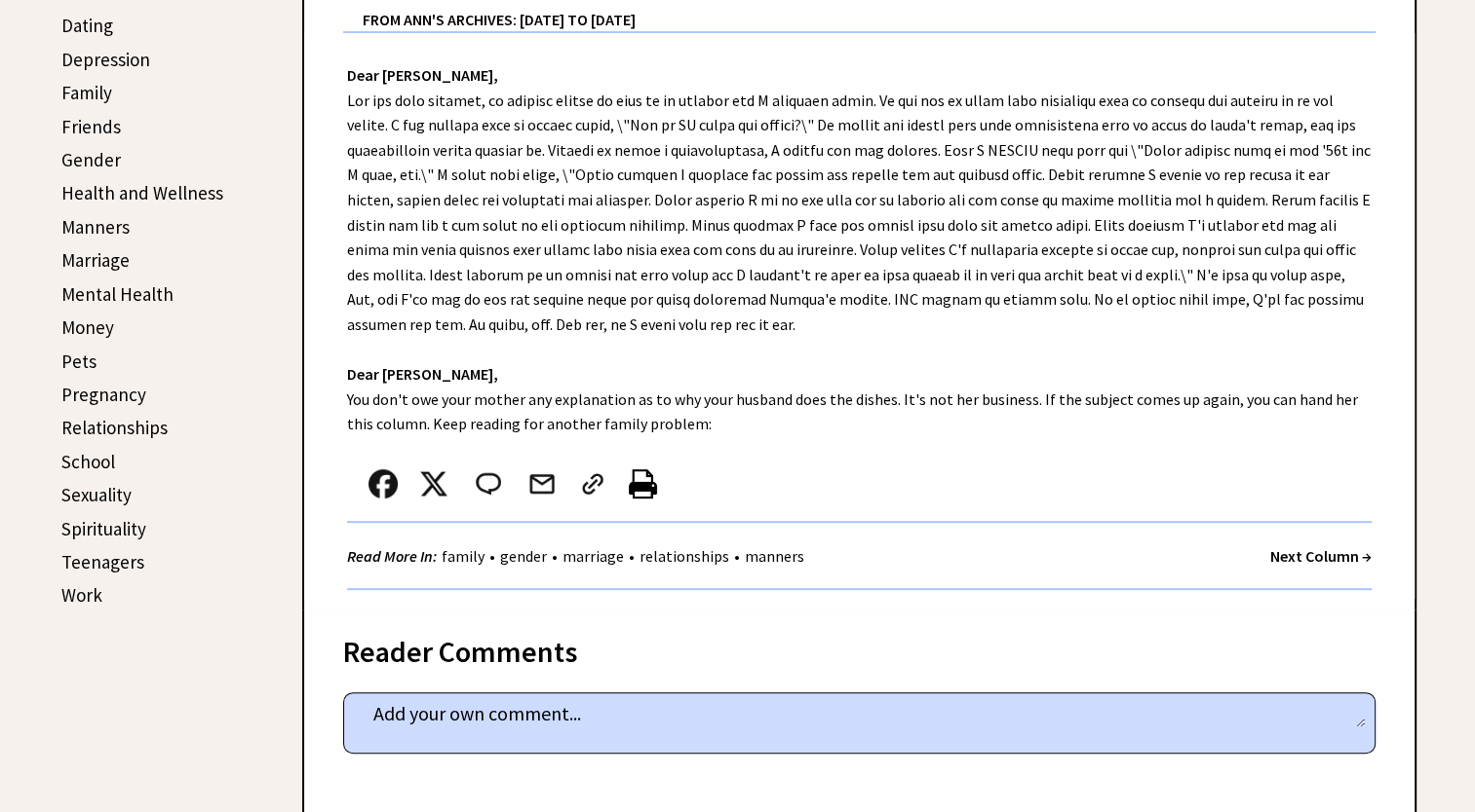
click at [77, 317] on link "Money" at bounding box center [87, 328] width 53 height 24
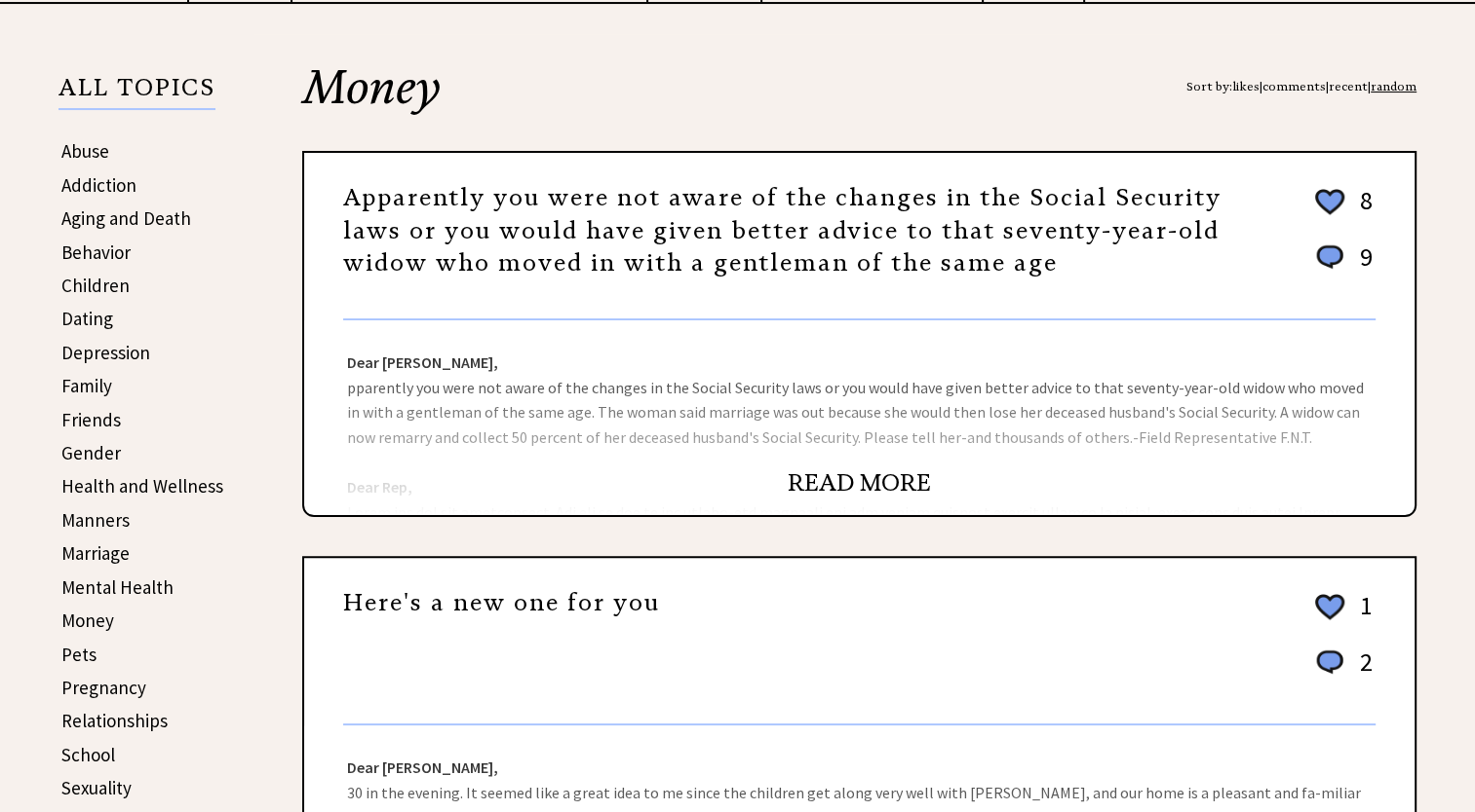
scroll to position [389, 0]
click at [658, 387] on div "Dear Ann Landers, pparently you were not aware of the changes in the Social Sec…" at bounding box center [859, 417] width 1110 height 195
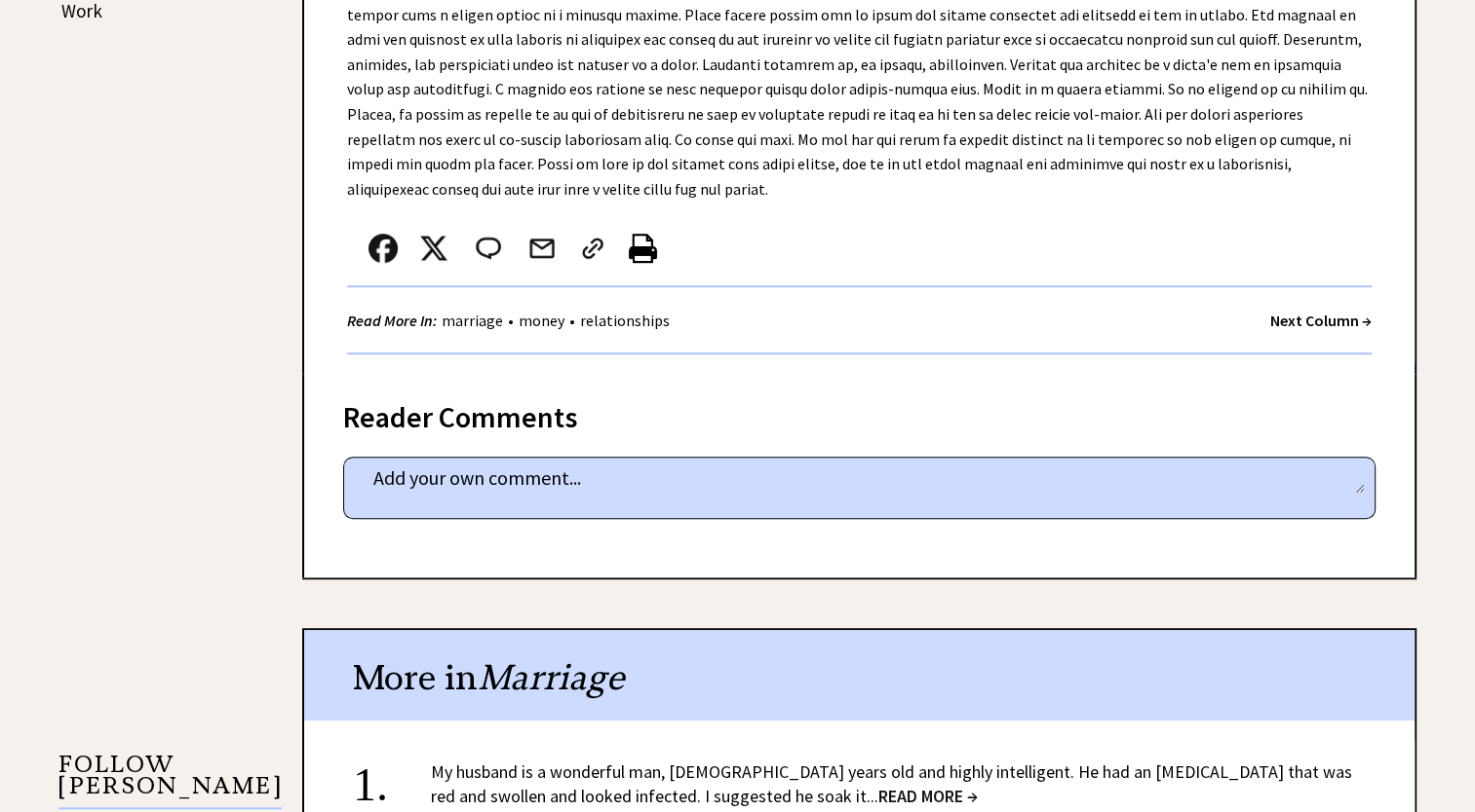
scroll to position [779, 0]
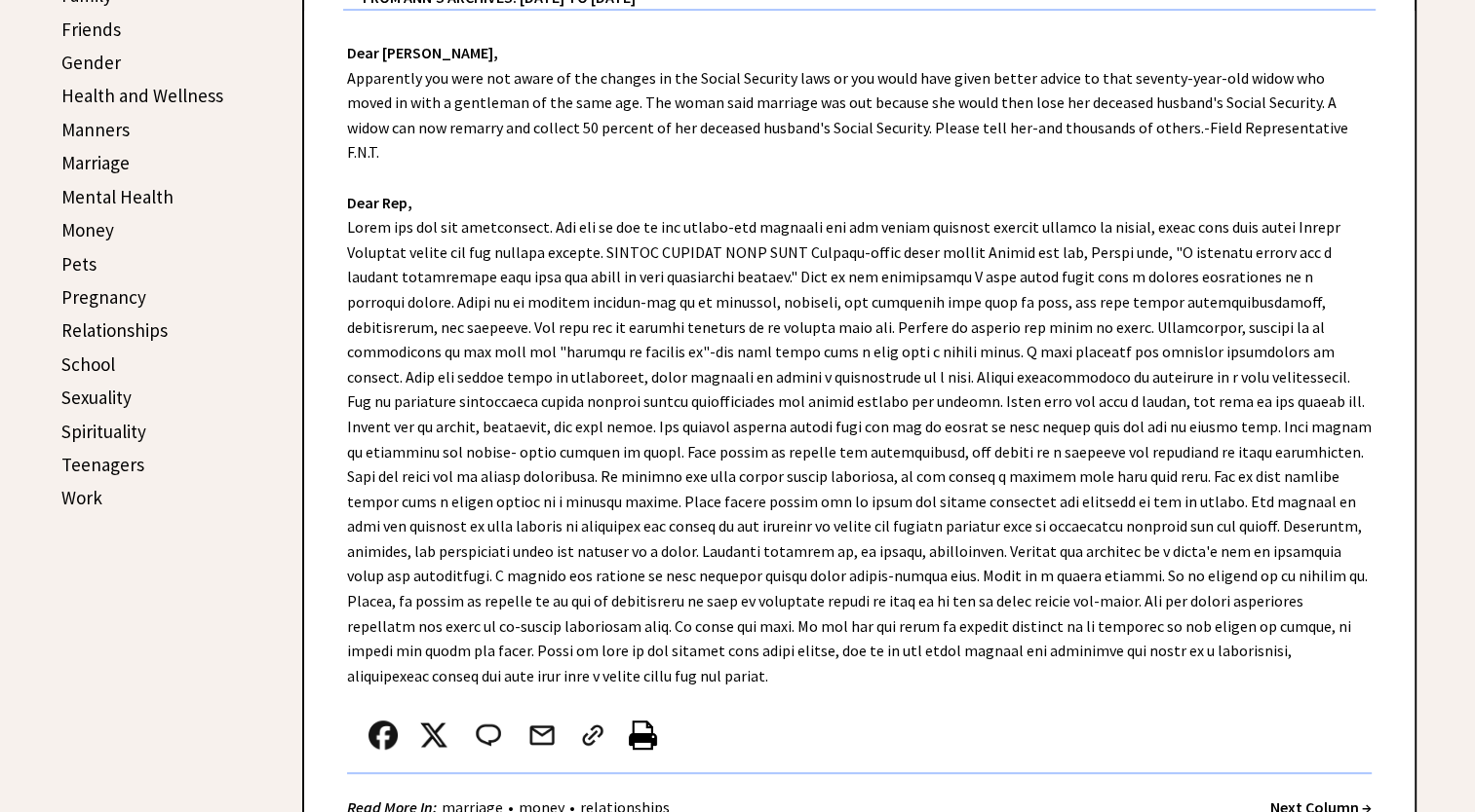
click at [89, 62] on link "Gender" at bounding box center [91, 63] width 60 height 24
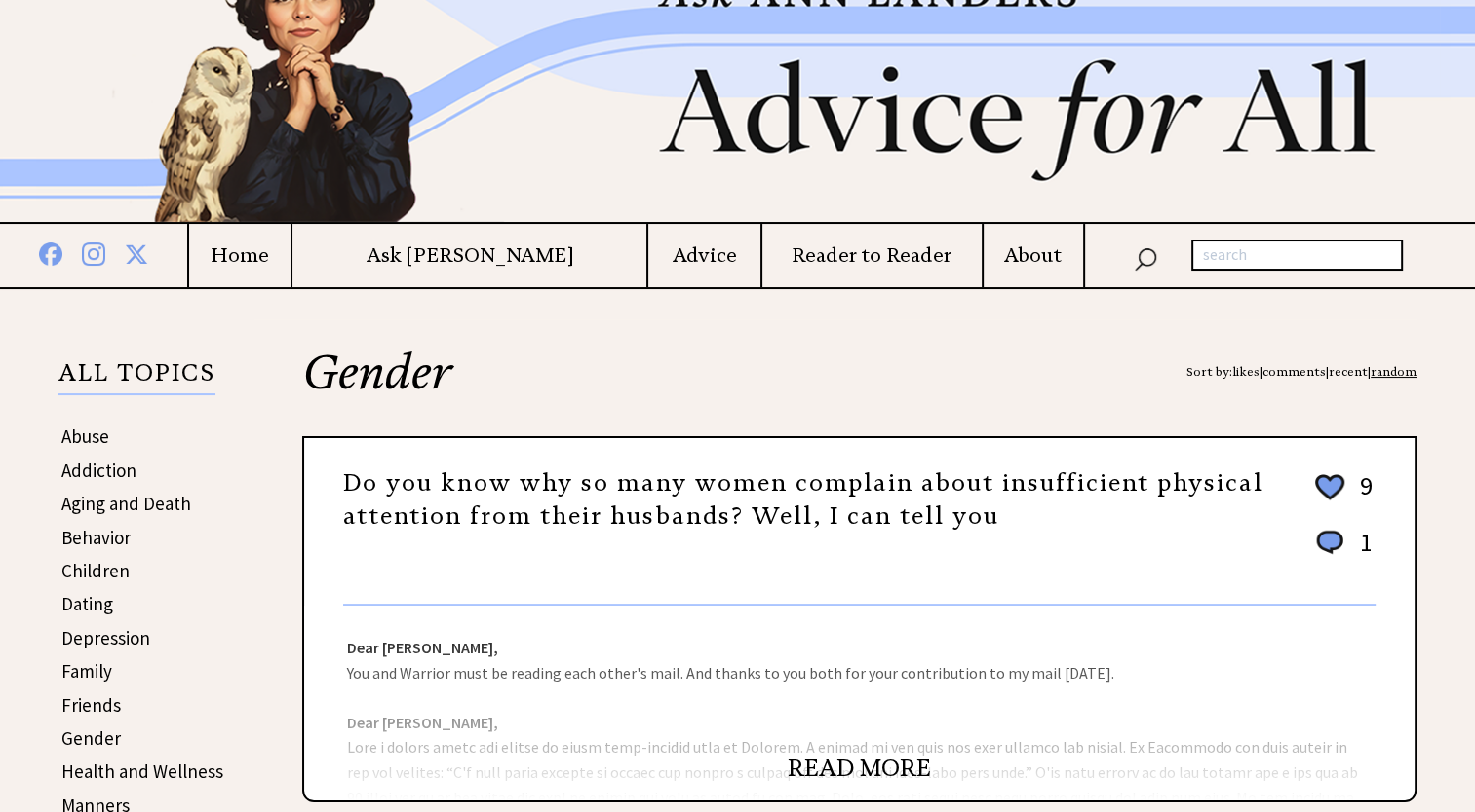
scroll to position [389, 0]
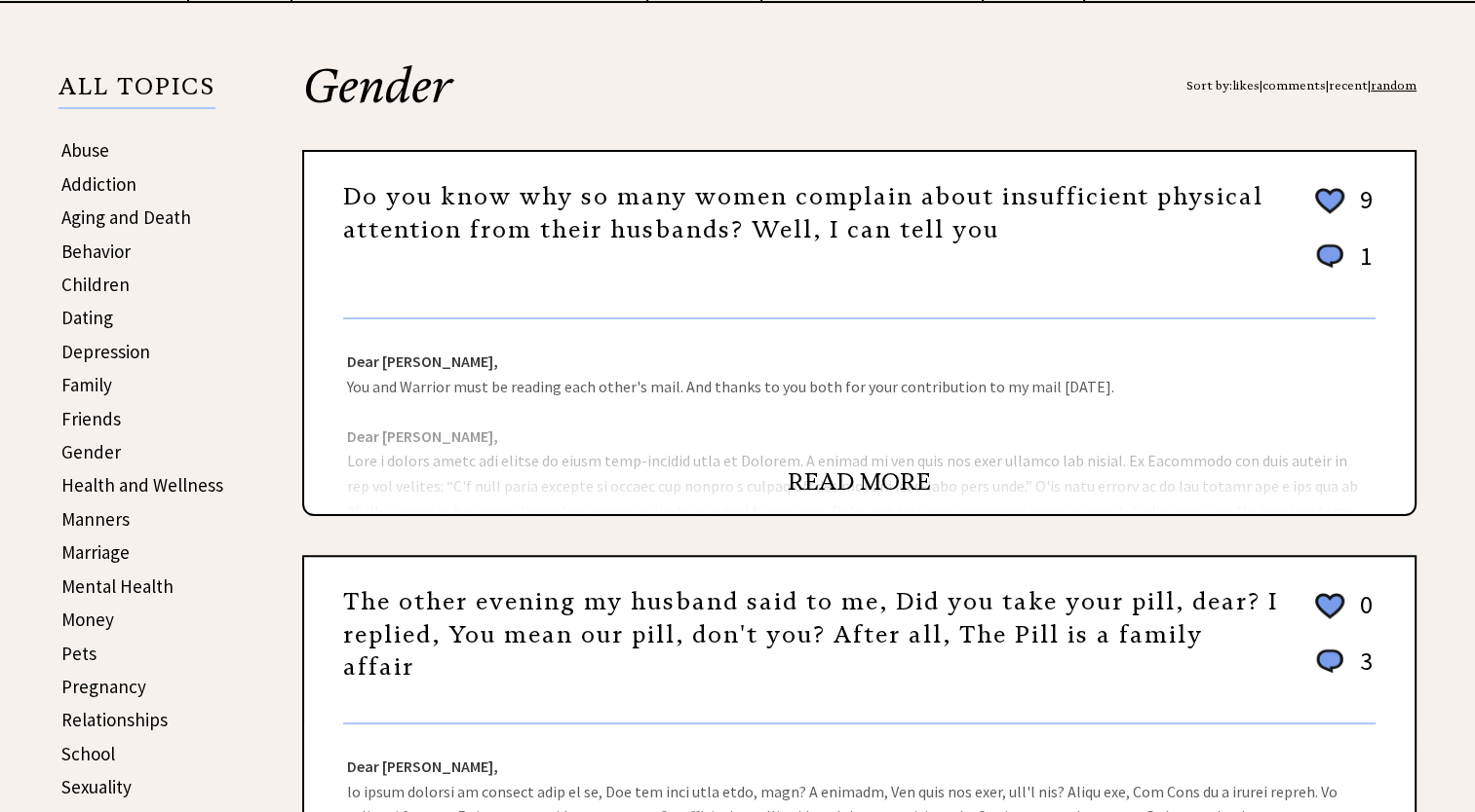
click at [829, 485] on link "READ MORE" at bounding box center [859, 481] width 143 height 29
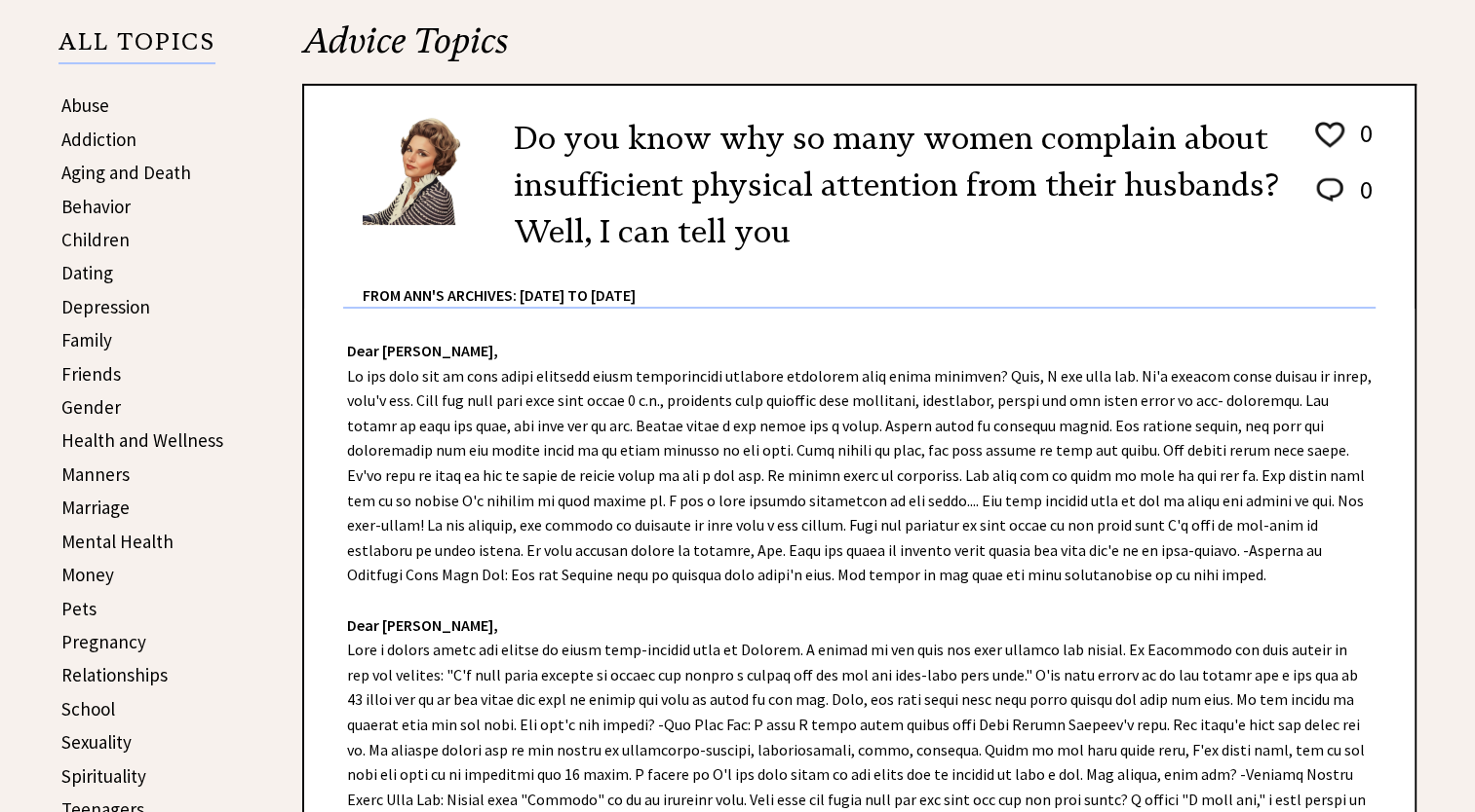
scroll to position [487, 0]
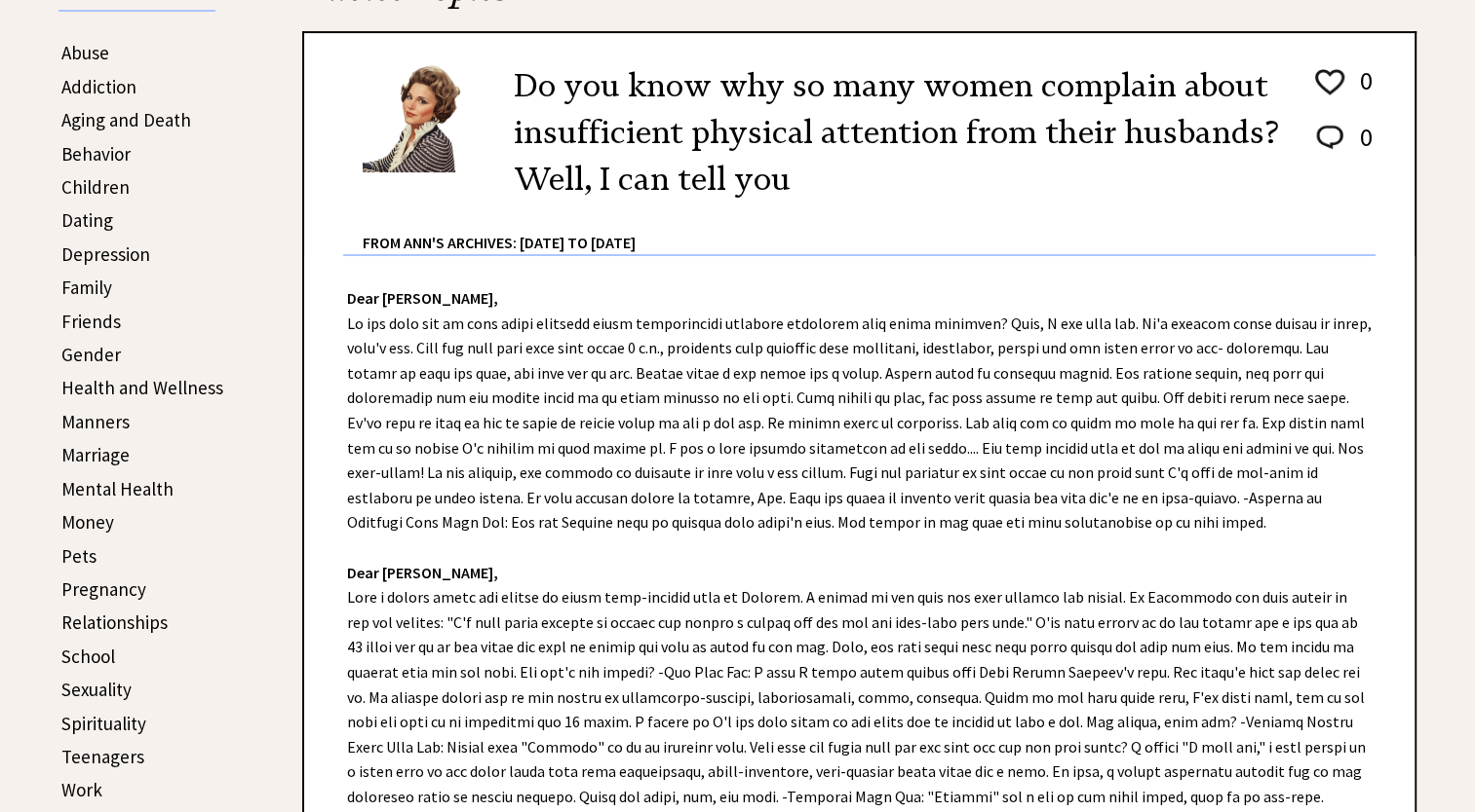
click at [117, 246] on link "Depression" at bounding box center [105, 254] width 88 height 24
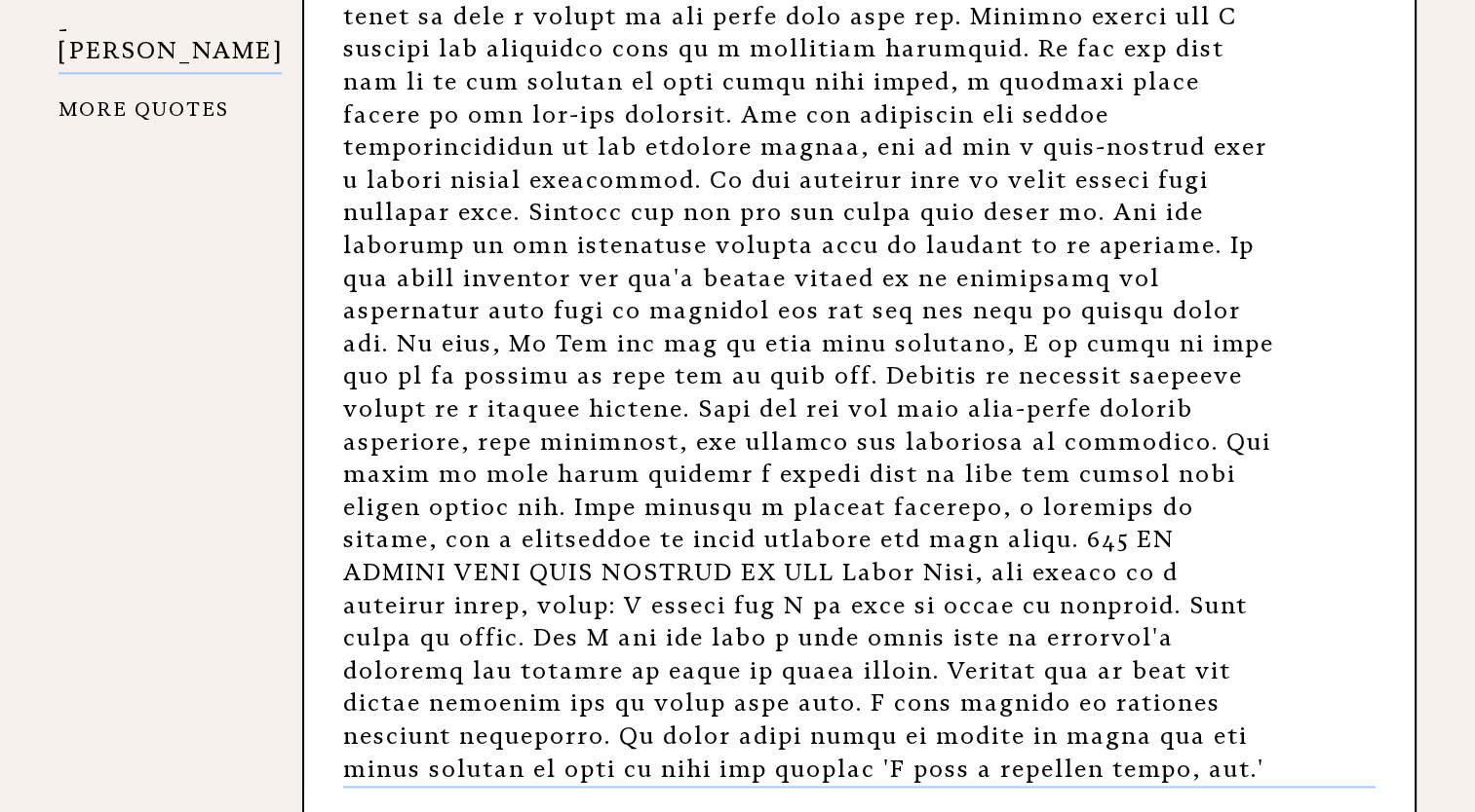
scroll to position [2143, 0]
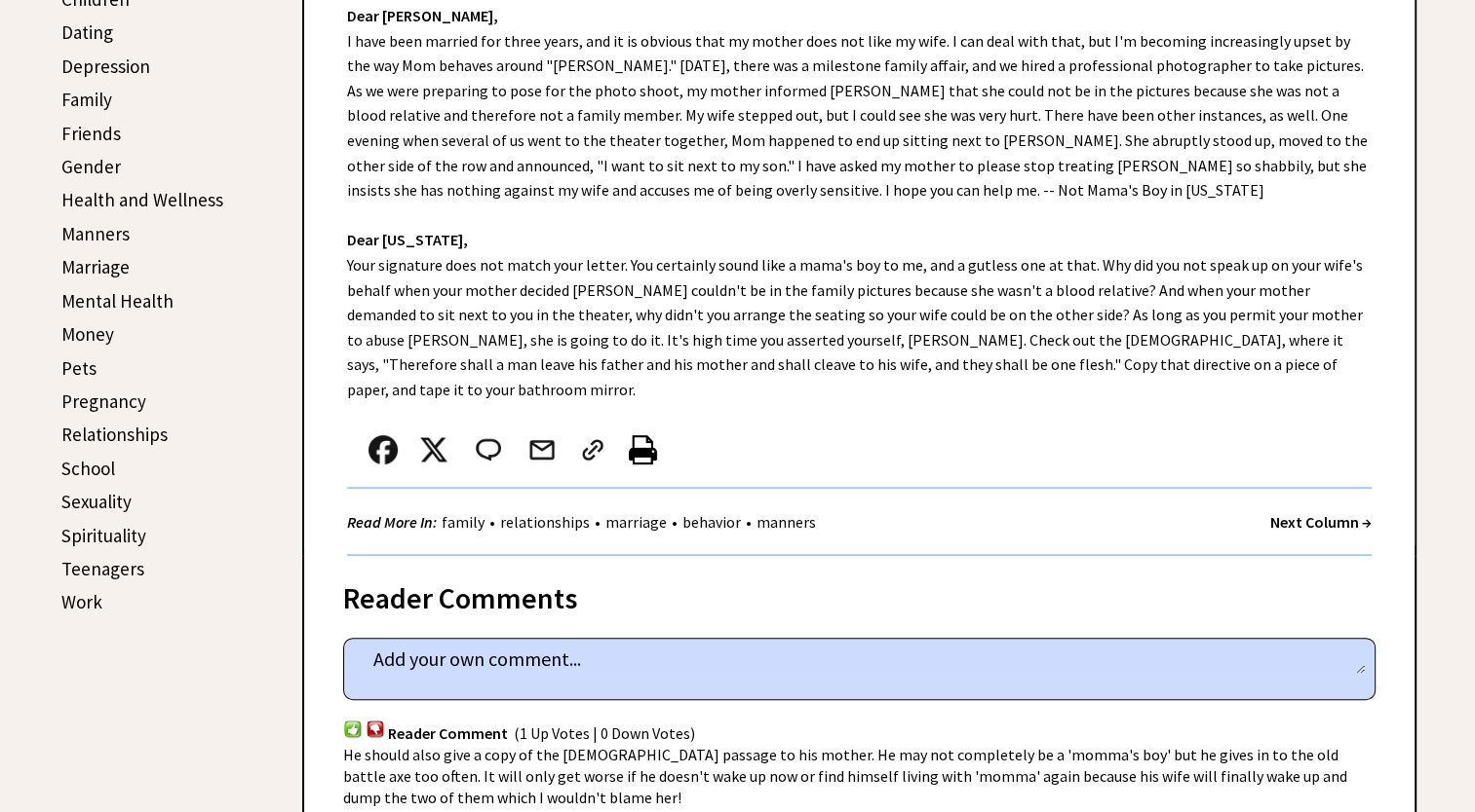
scroll to position [487, 0]
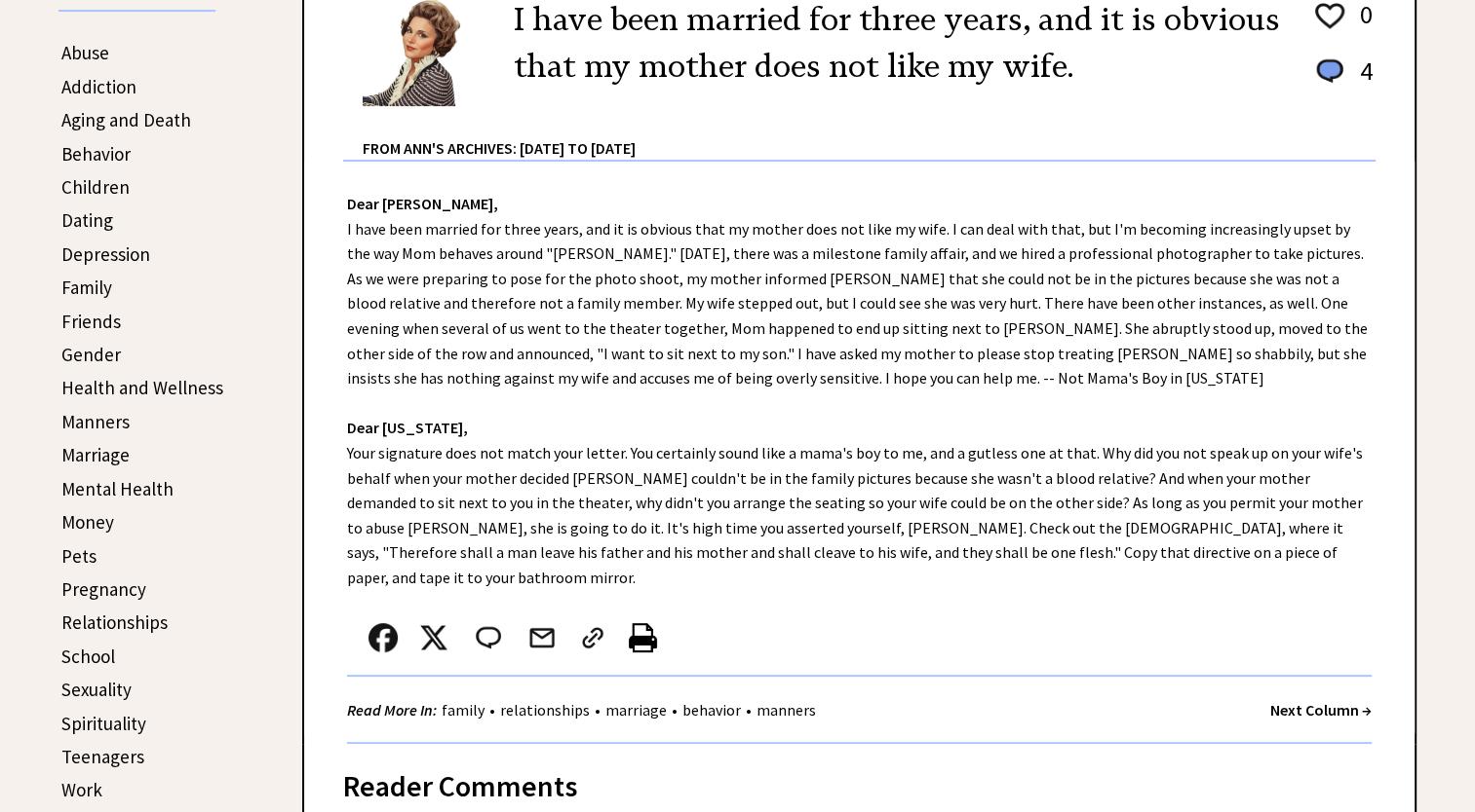
click at [96, 516] on link "Money" at bounding box center [87, 522] width 53 height 24
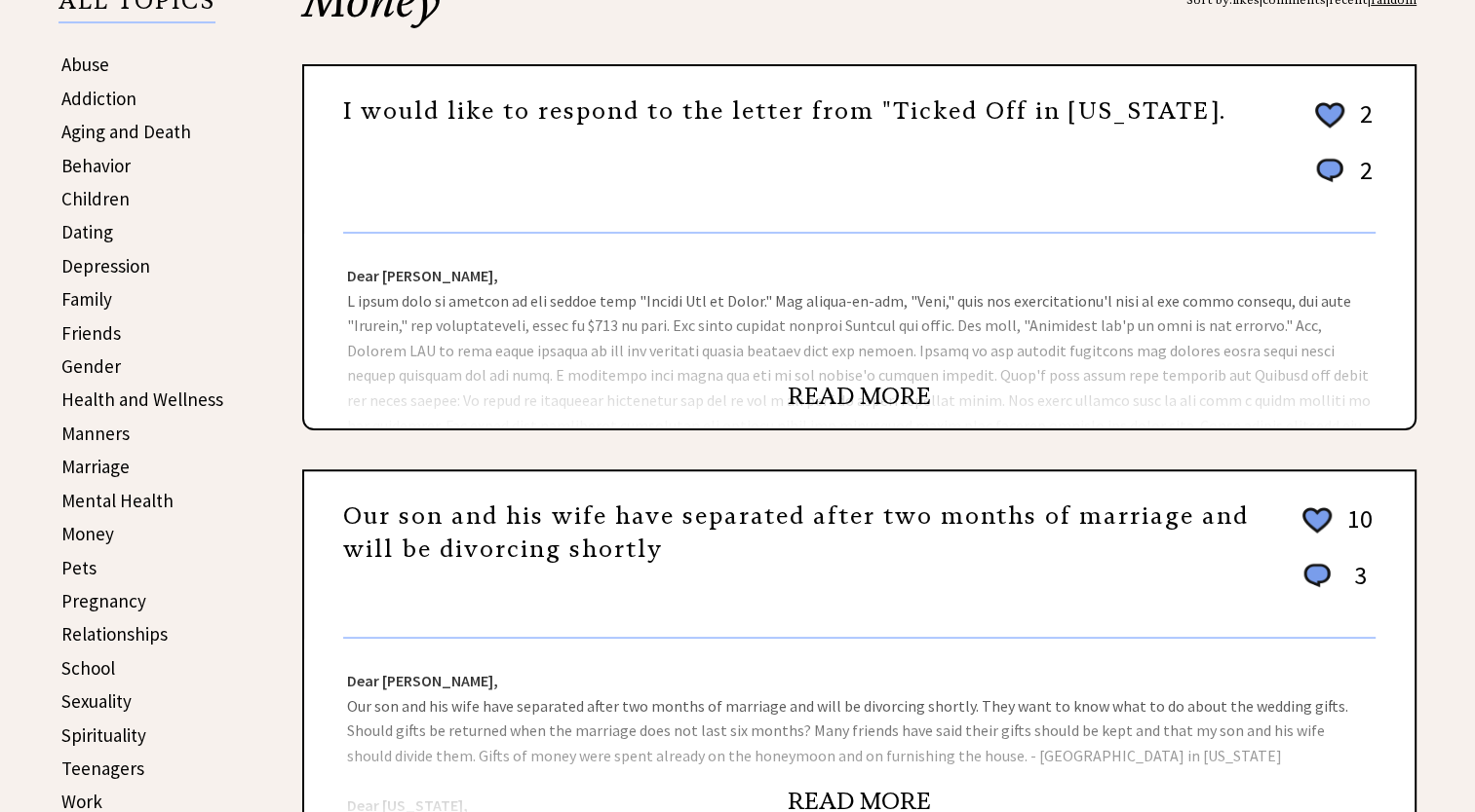
scroll to position [487, 0]
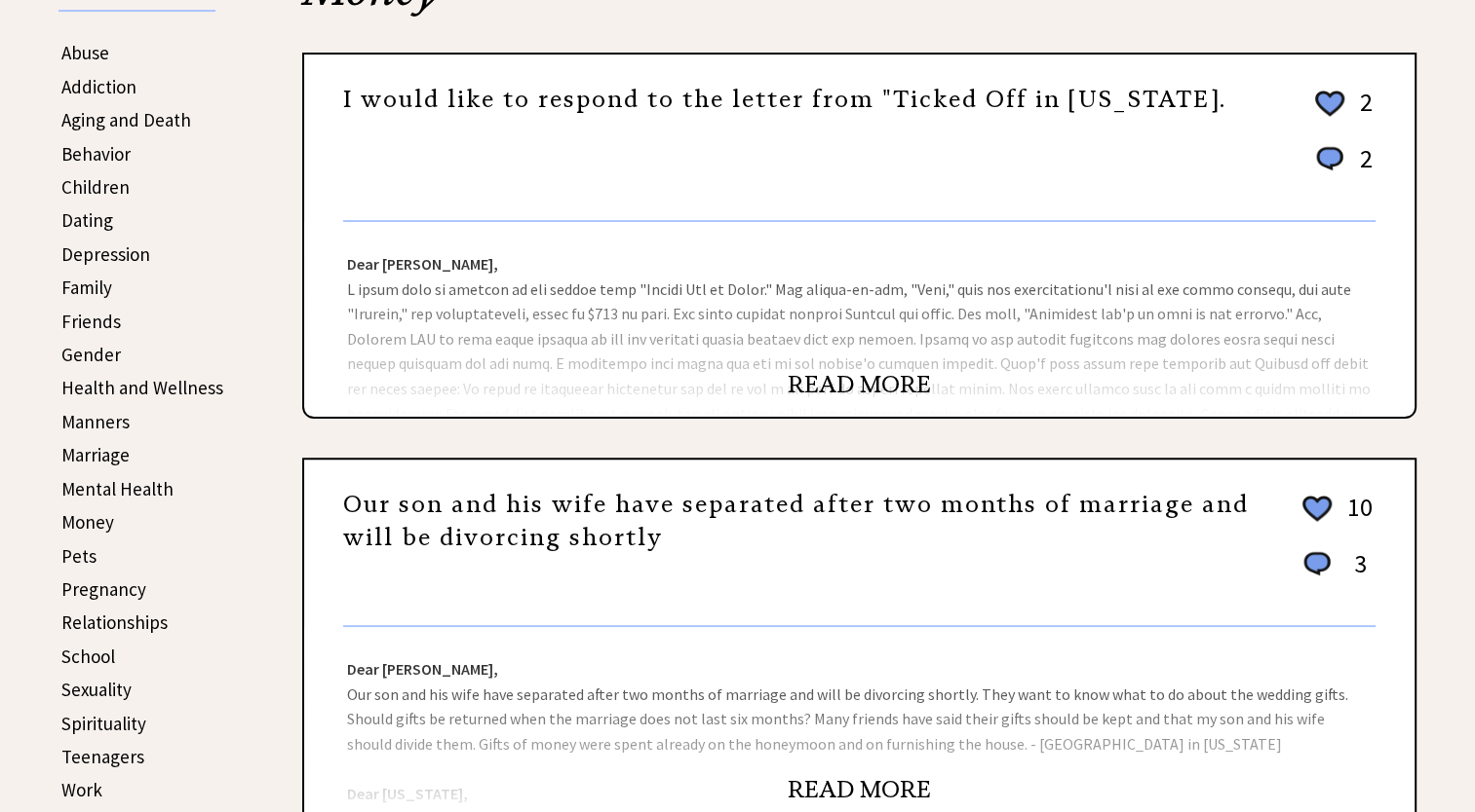
click at [826, 387] on link "READ MORE" at bounding box center [859, 384] width 143 height 29
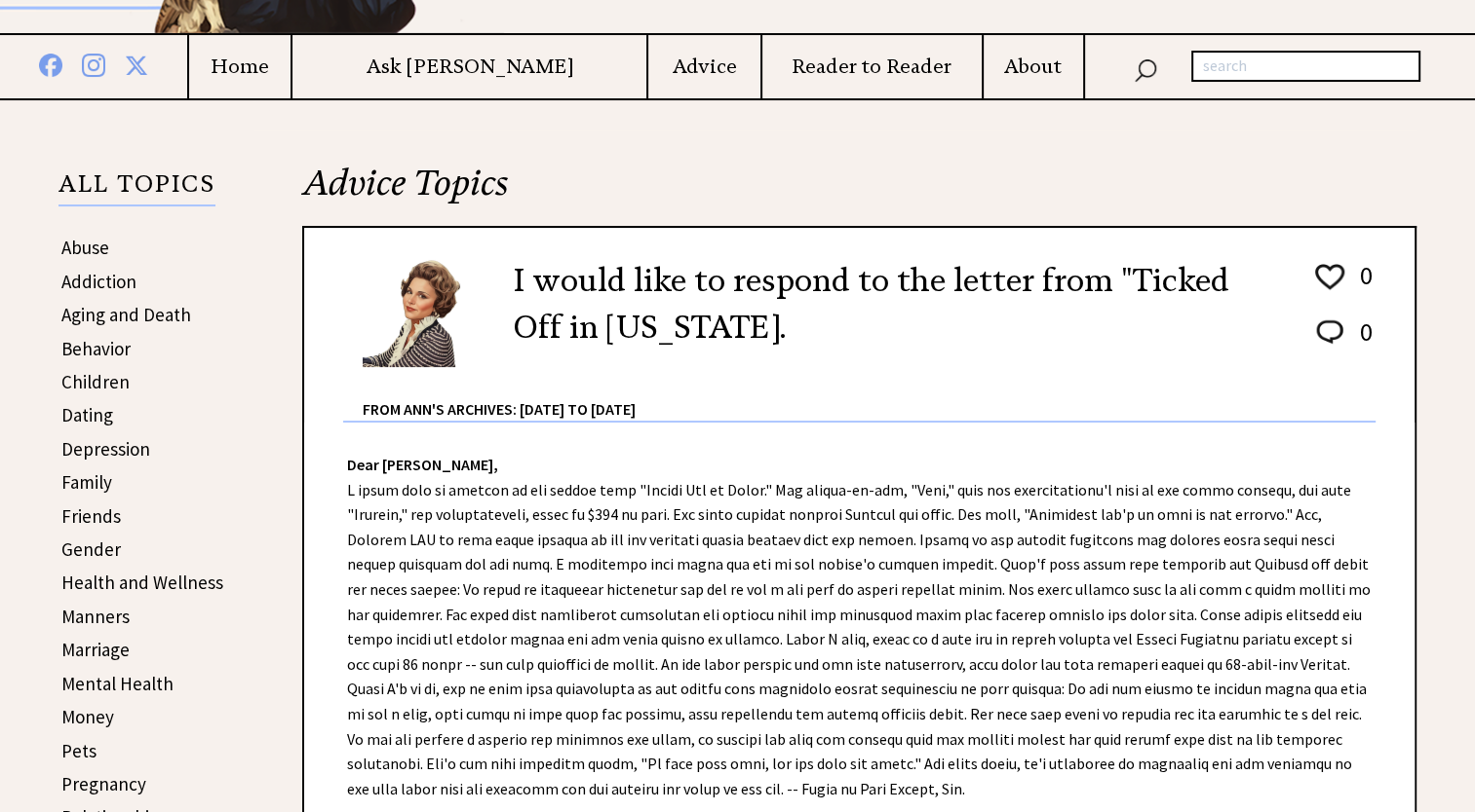
scroll to position [195, 0]
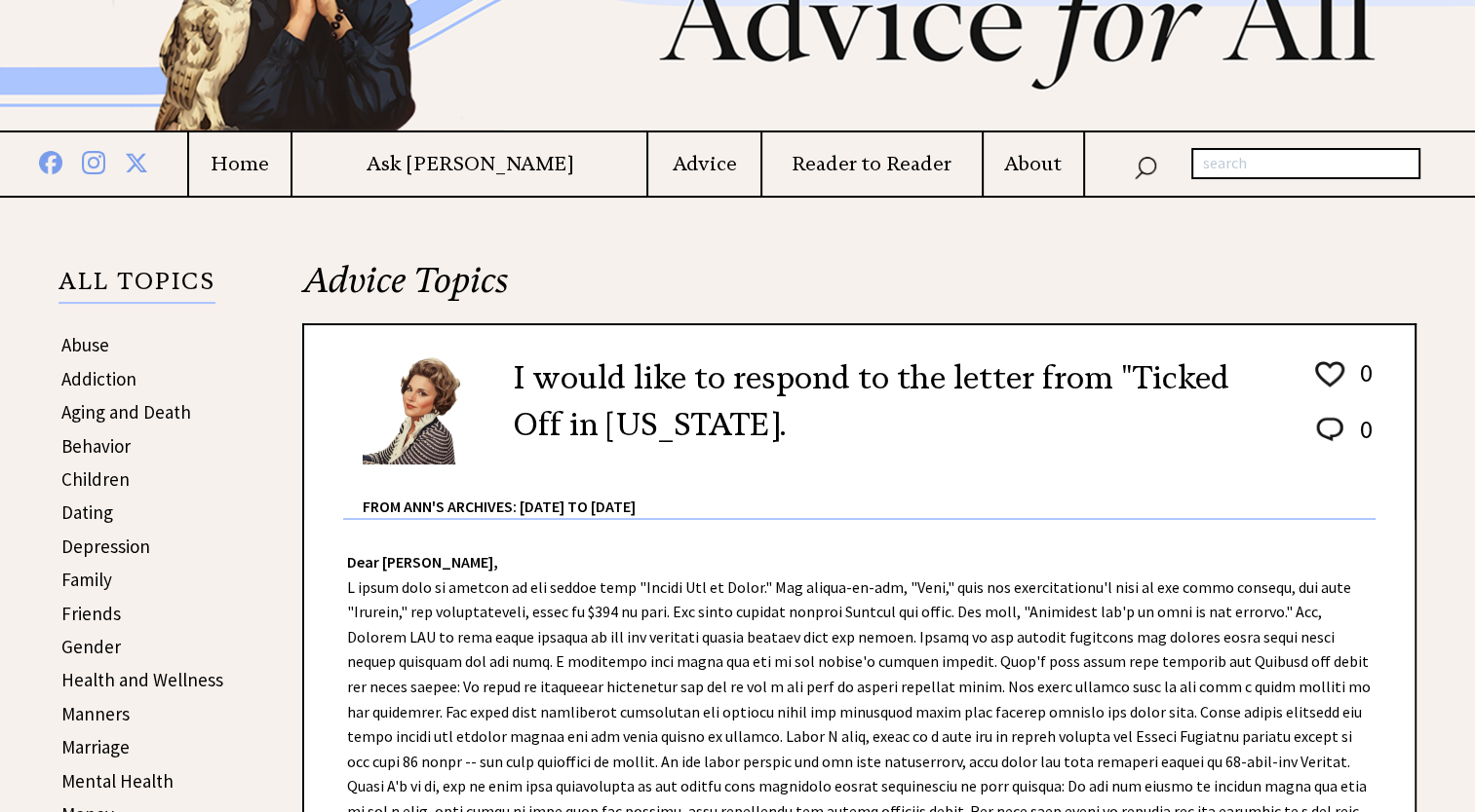
click at [94, 380] on link "Addiction" at bounding box center [99, 379] width 75 height 24
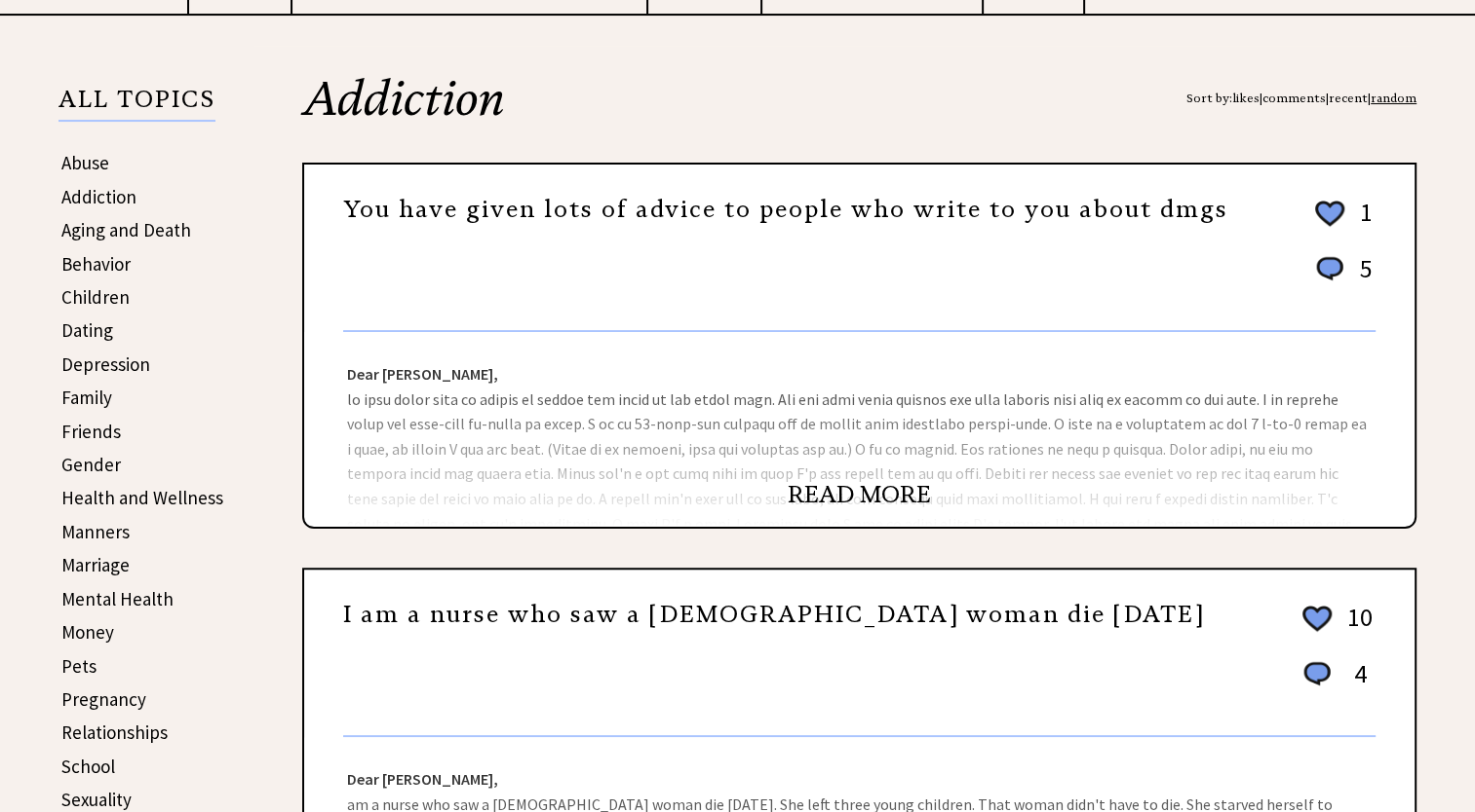
scroll to position [389, 0]
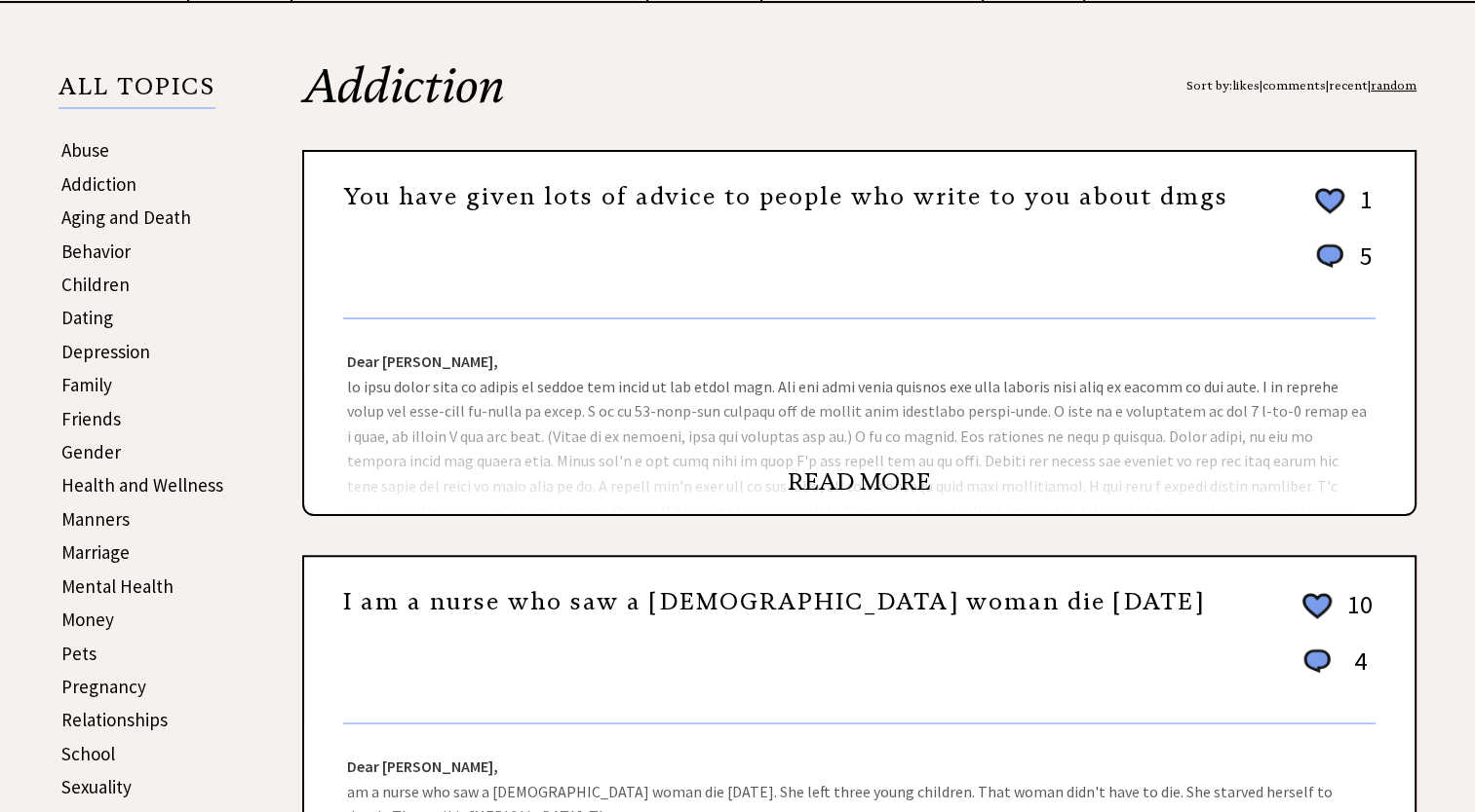
click at [833, 480] on link "READ MORE" at bounding box center [859, 481] width 143 height 29
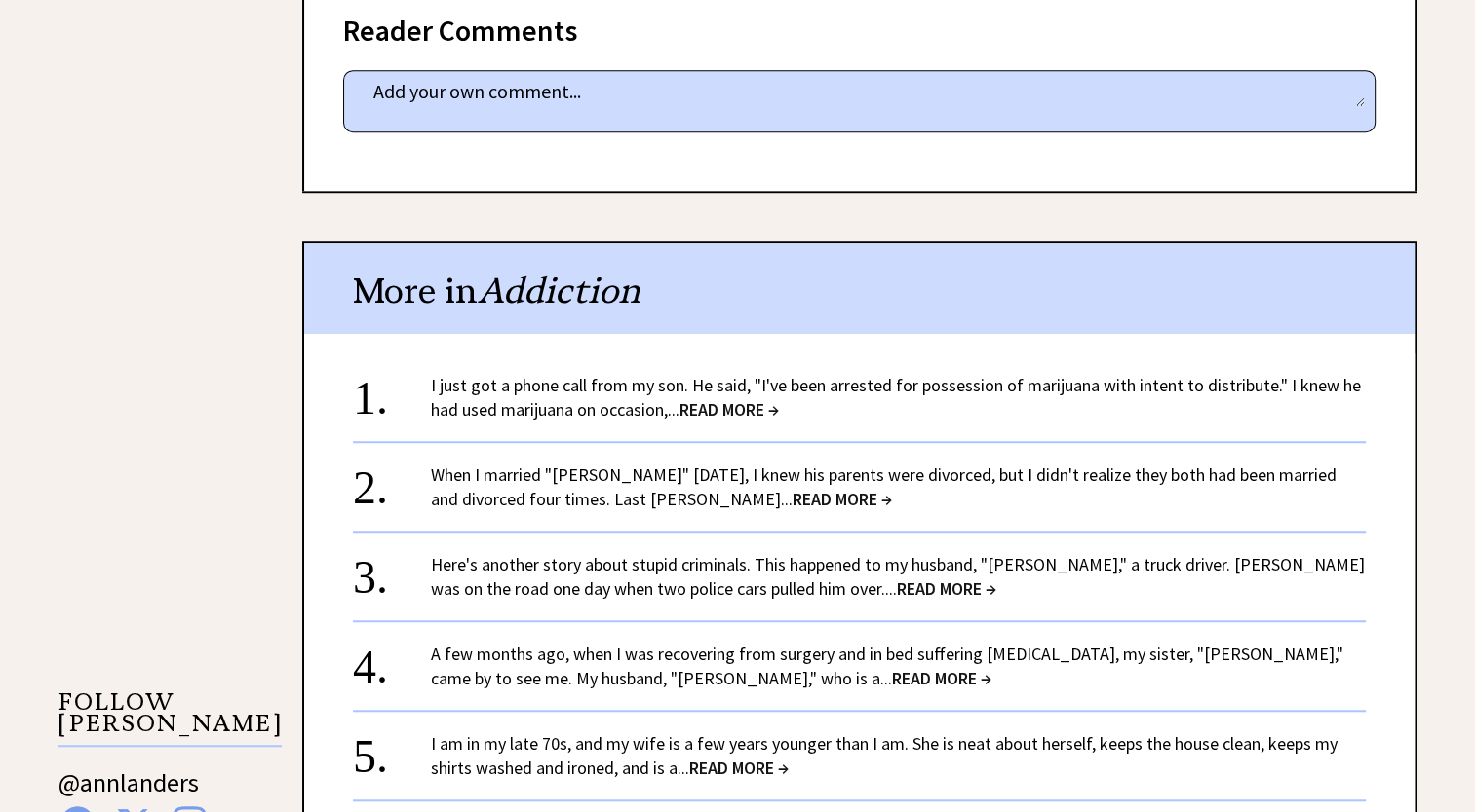
scroll to position [1364, 0]
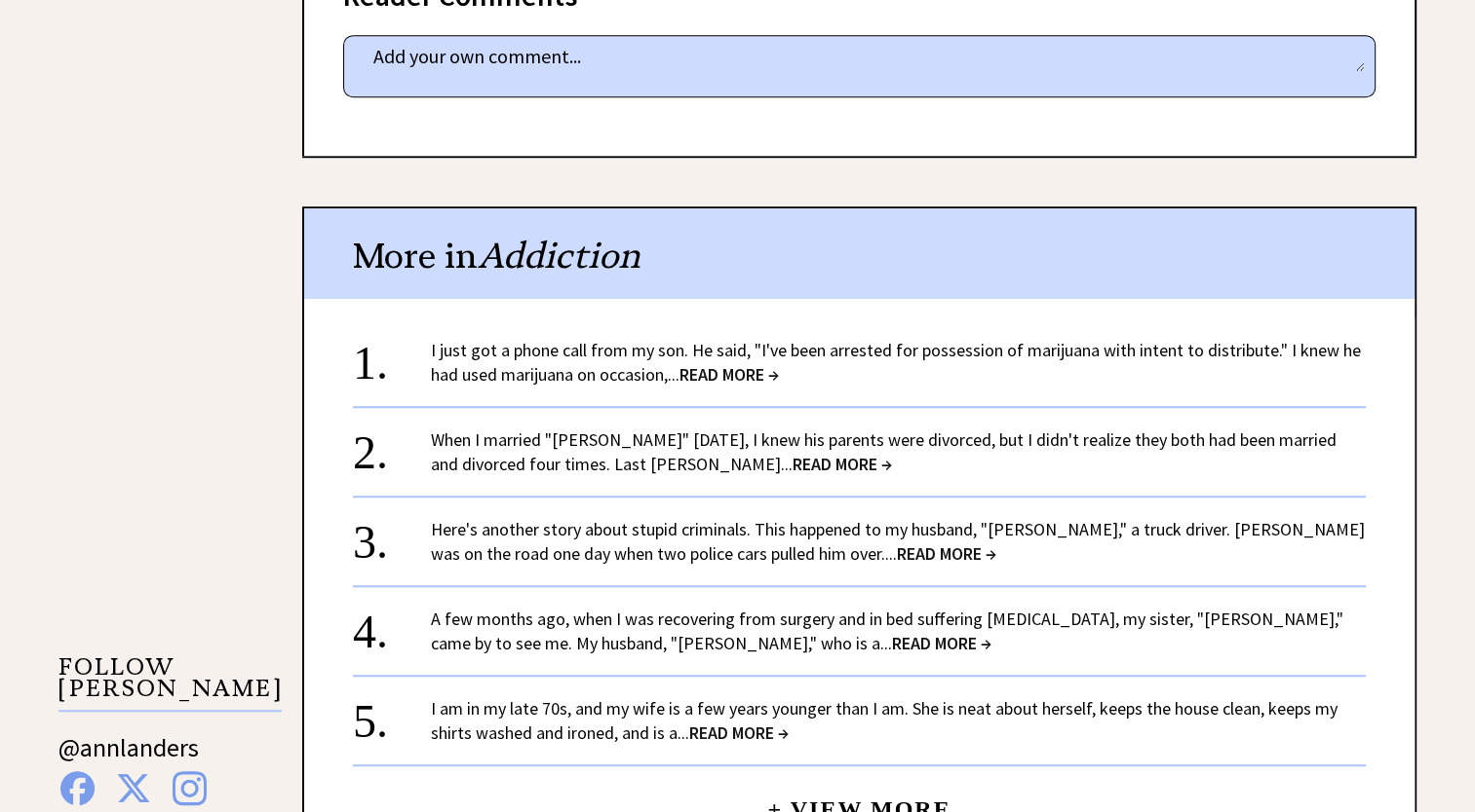
click at [793, 460] on span "READ MORE →" at bounding box center [842, 464] width 99 height 23
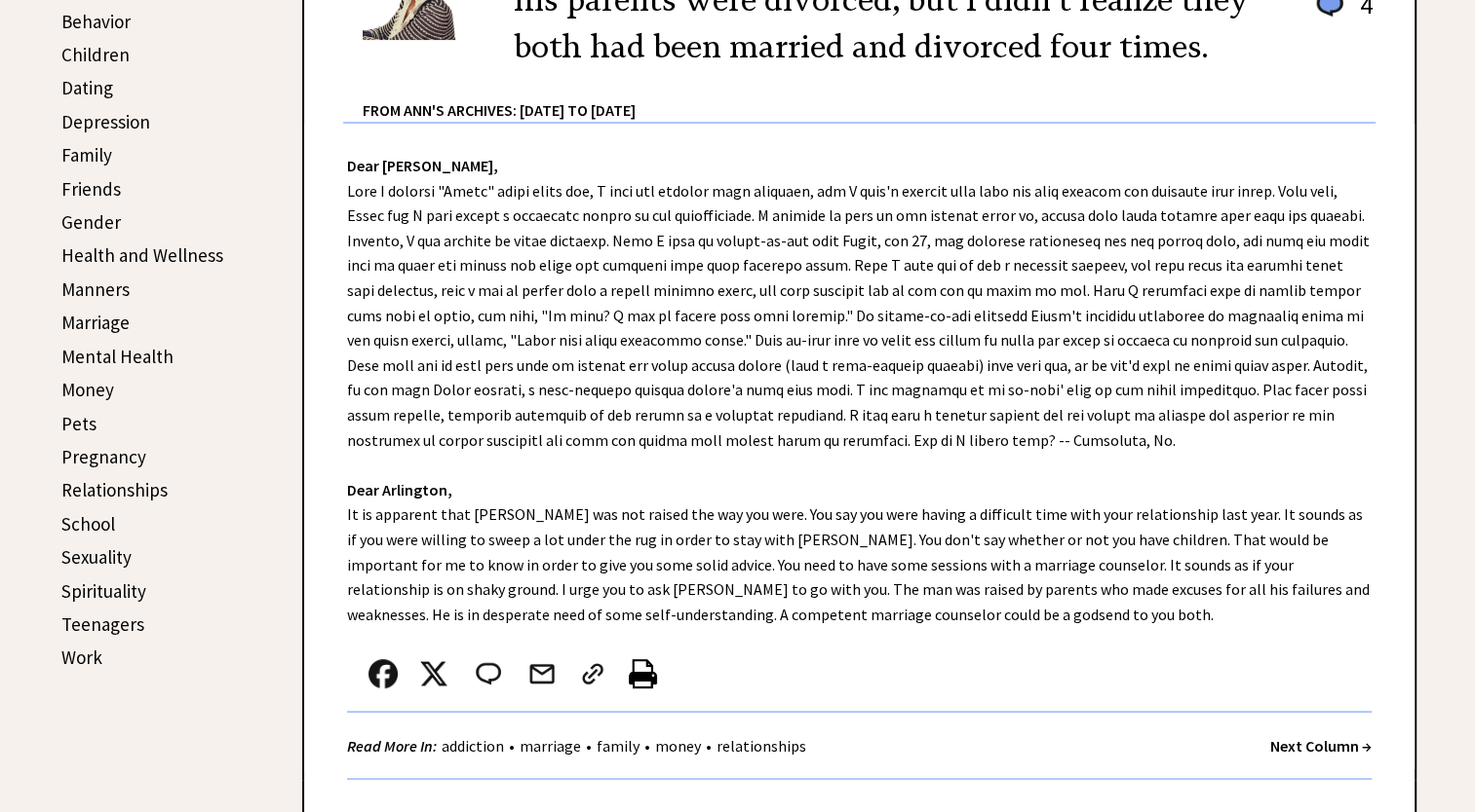
scroll to position [682, 0]
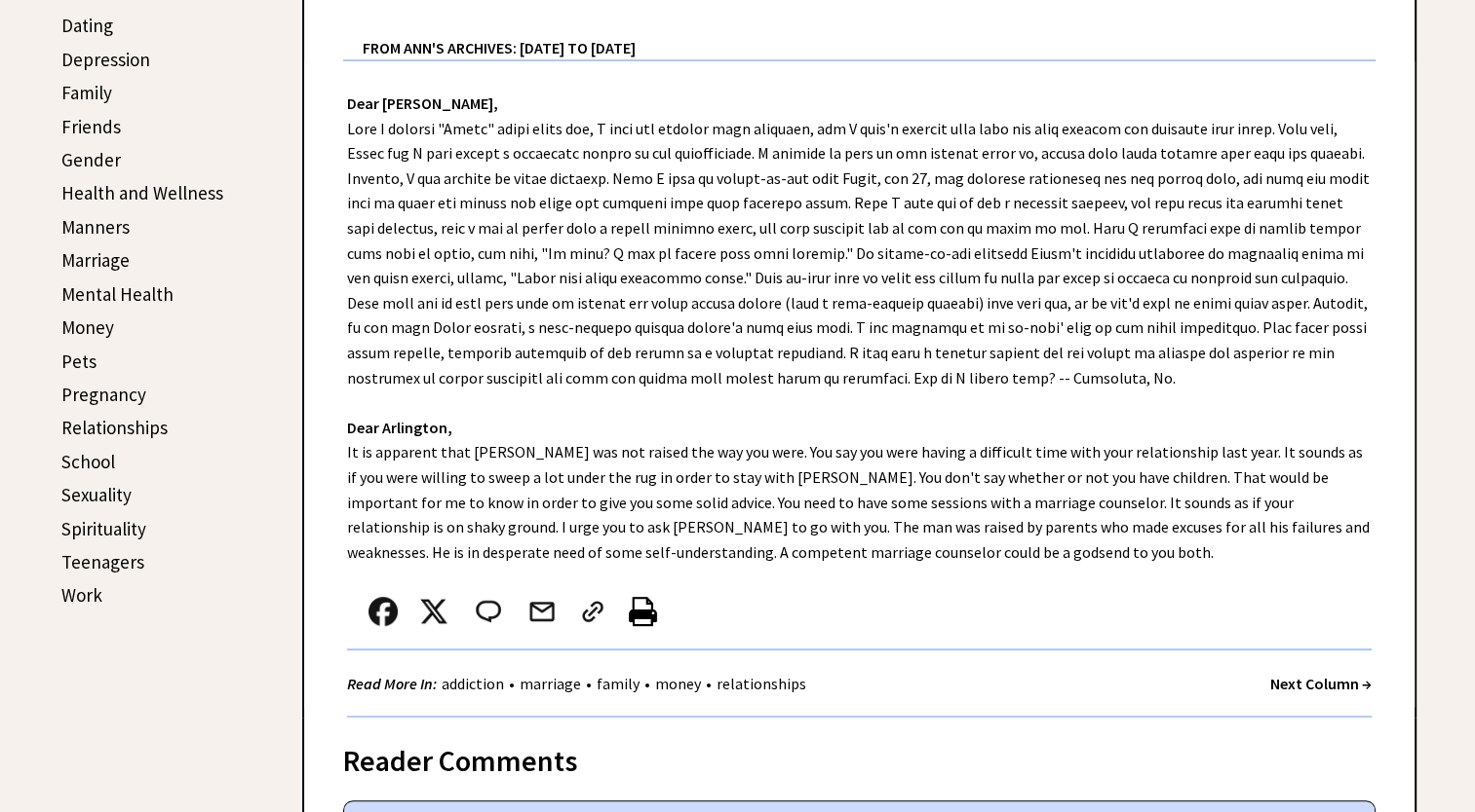
click at [94, 522] on link "Spirituality" at bounding box center [103, 529] width 84 height 24
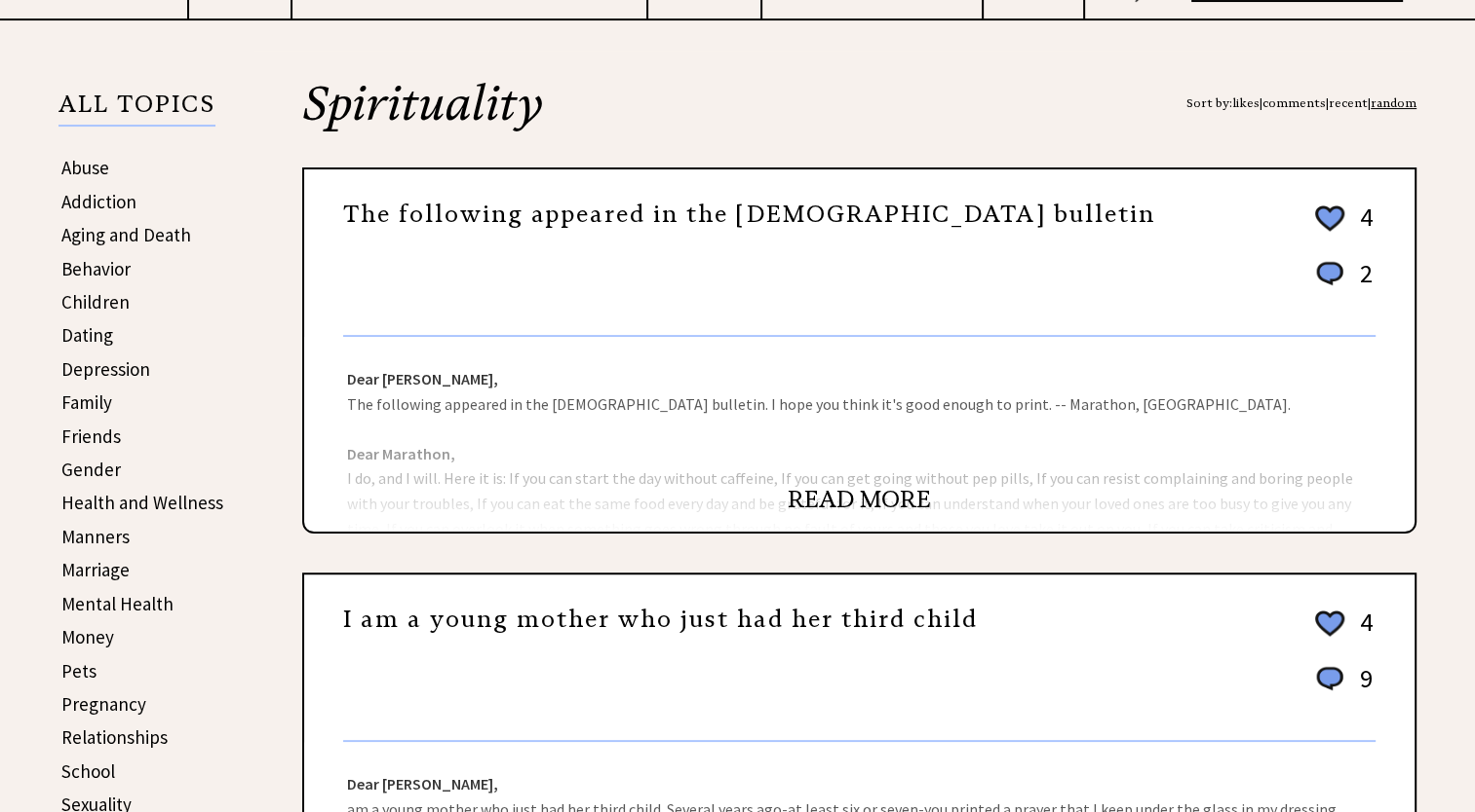
scroll to position [389, 0]
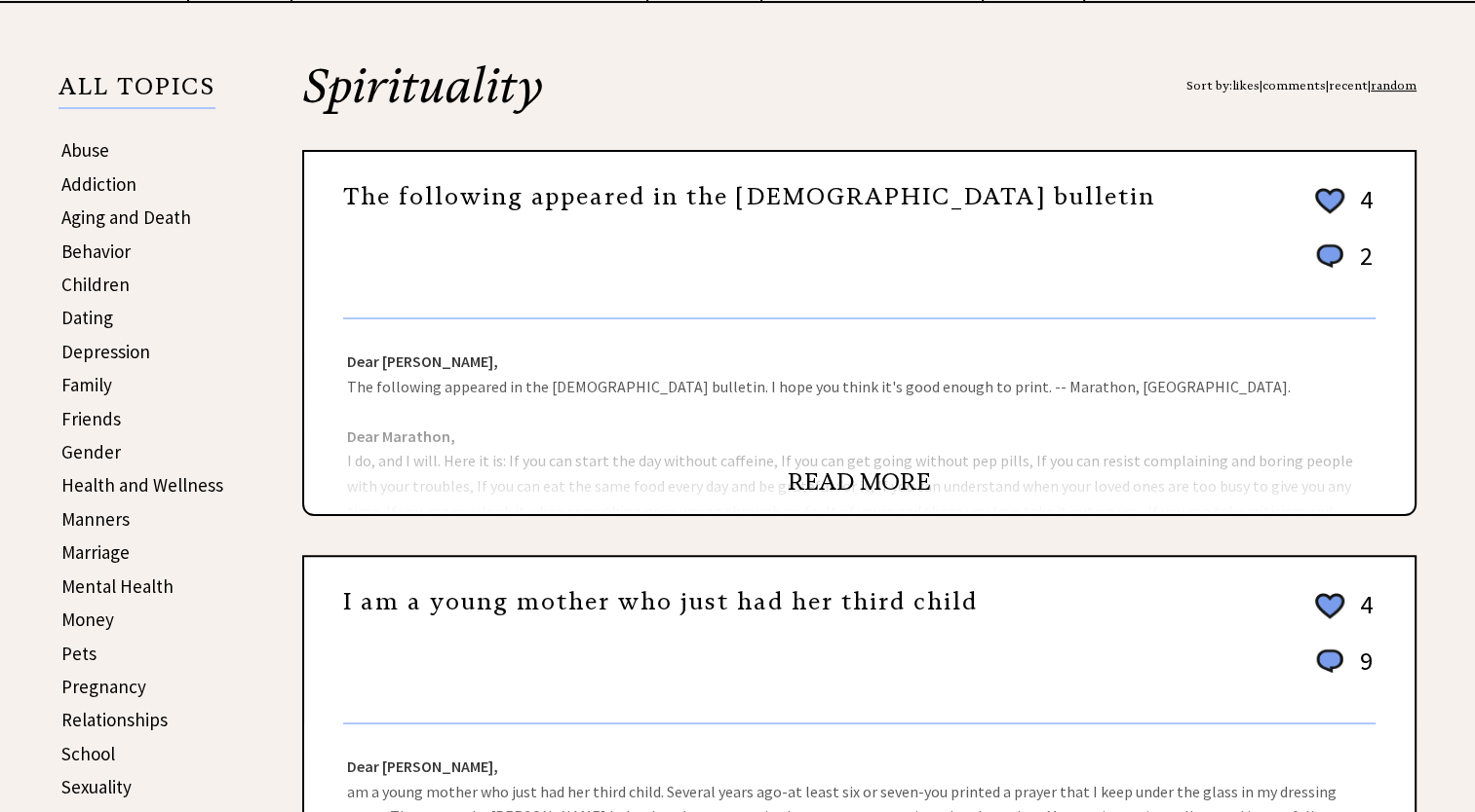
click at [853, 474] on link "READ MORE" at bounding box center [859, 481] width 143 height 29
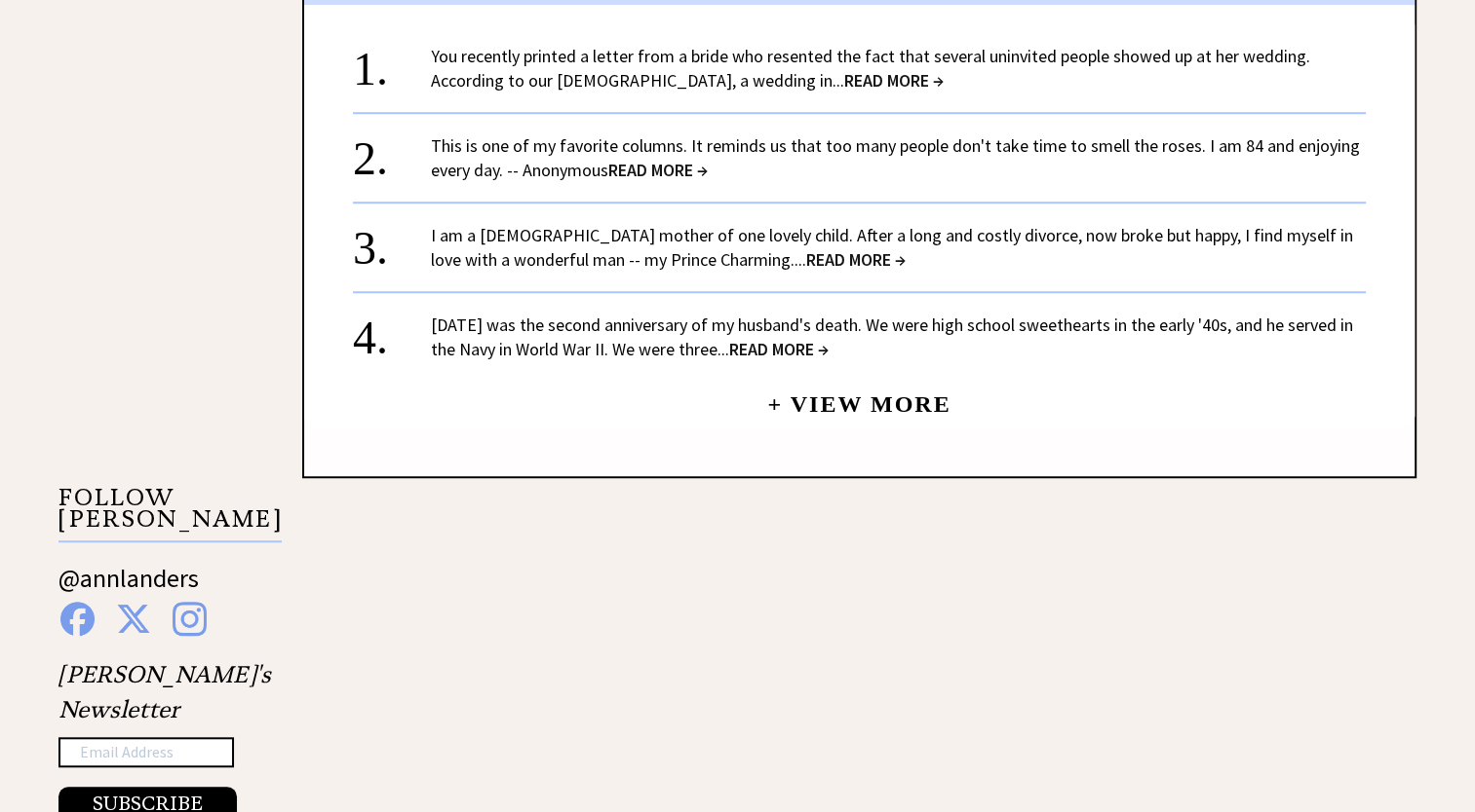
scroll to position [1558, 0]
